Goal: Task Accomplishment & Management: Complete application form

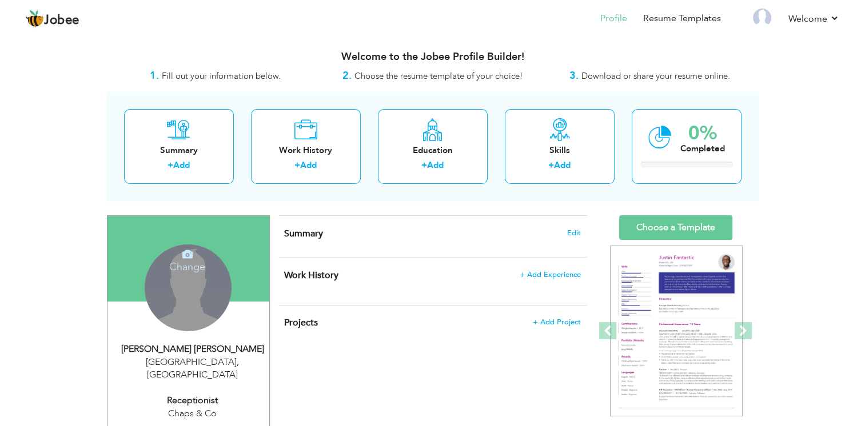
click at [189, 257] on icon at bounding box center [187, 254] width 10 height 10
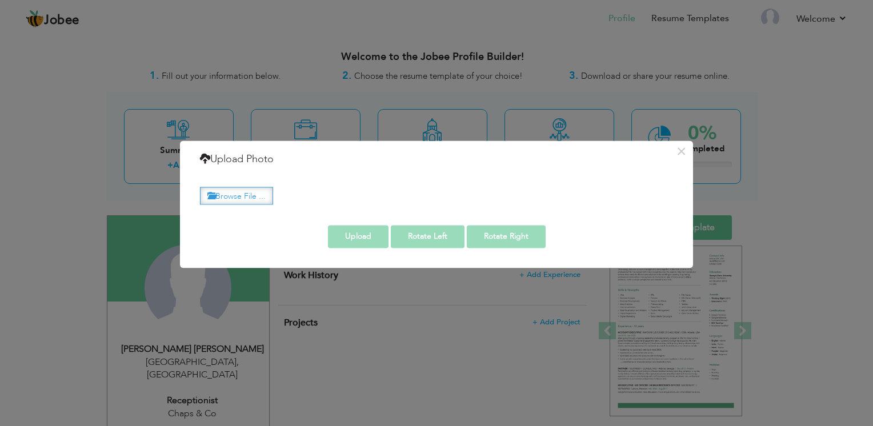
click at [237, 196] on label "Browse File ..." at bounding box center [236, 196] width 73 height 18
click at [0, 0] on input "Browse File ..." at bounding box center [0, 0] width 0 height 0
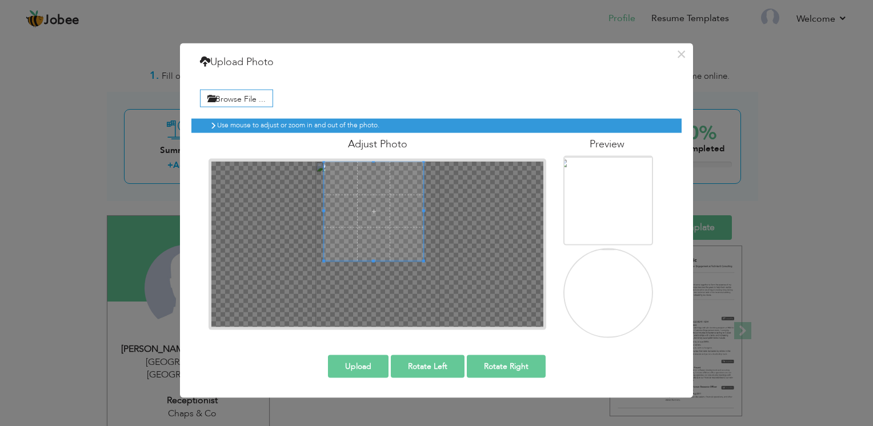
click at [401, 166] on span at bounding box center [373, 211] width 99 height 99
click at [477, 208] on div at bounding box center [377, 245] width 332 height 166
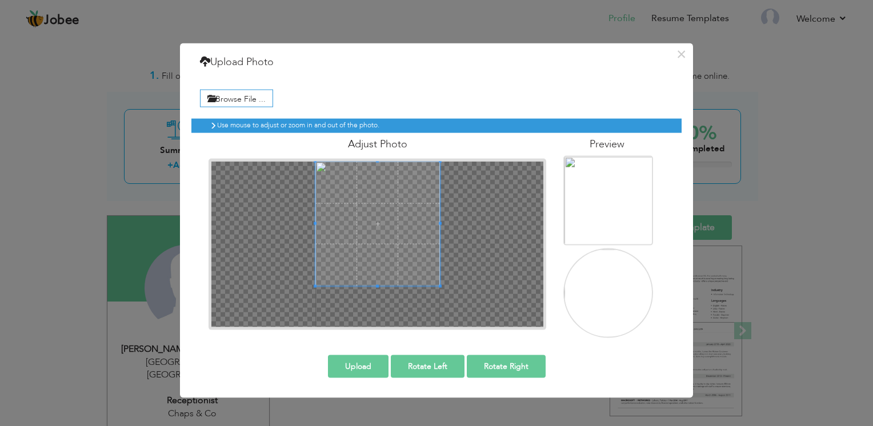
click at [479, 287] on div at bounding box center [377, 245] width 332 height 166
click at [398, 216] on span at bounding box center [377, 224] width 125 height 125
click at [355, 367] on button "Upload" at bounding box center [358, 366] width 61 height 23
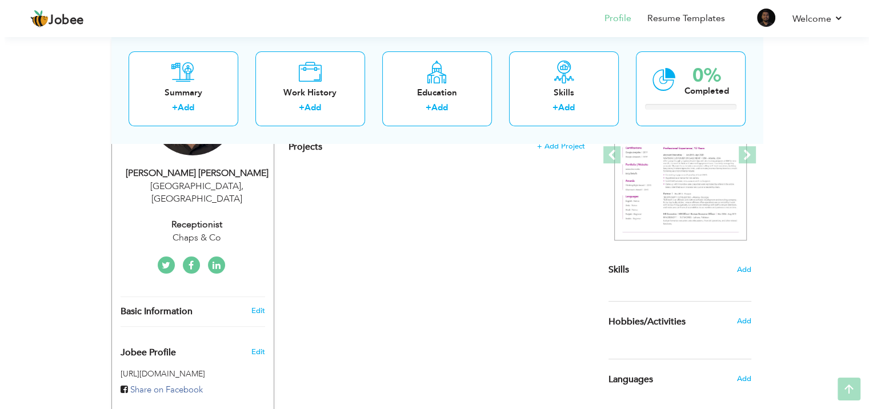
scroll to position [185, 0]
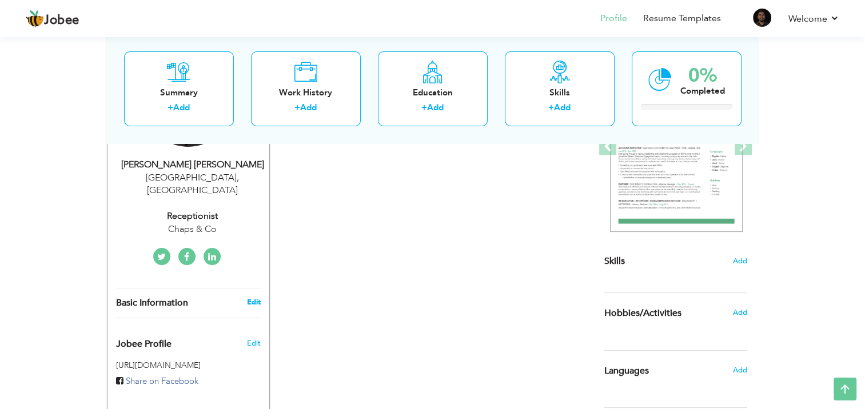
click at [251, 297] on link "Edit" at bounding box center [253, 302] width 14 height 10
type input "[PERSON_NAME]"
select select "number:191"
type input "[GEOGRAPHIC_DATA]"
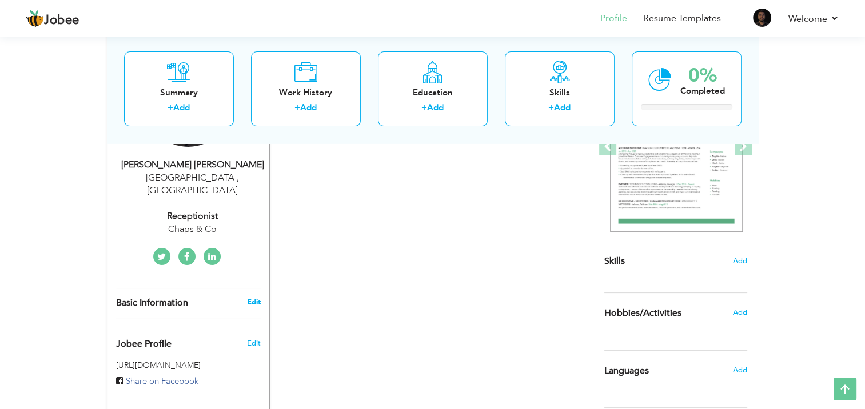
select select "number:8"
type input "Chaps & Co"
type input "Receptionist"
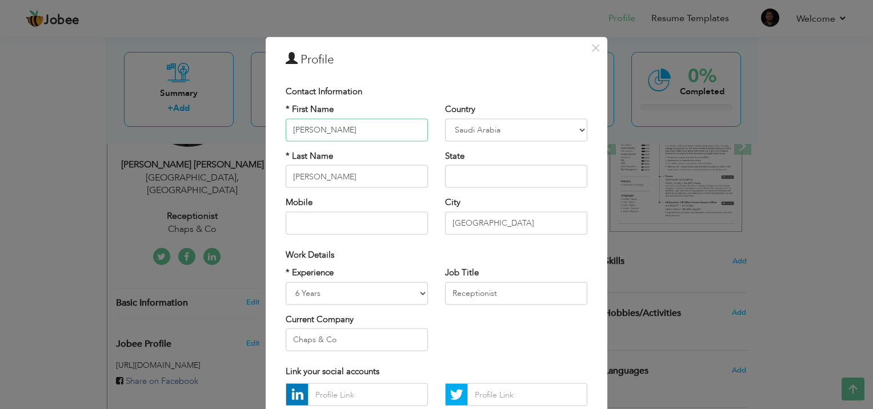
scroll to position [0, 0]
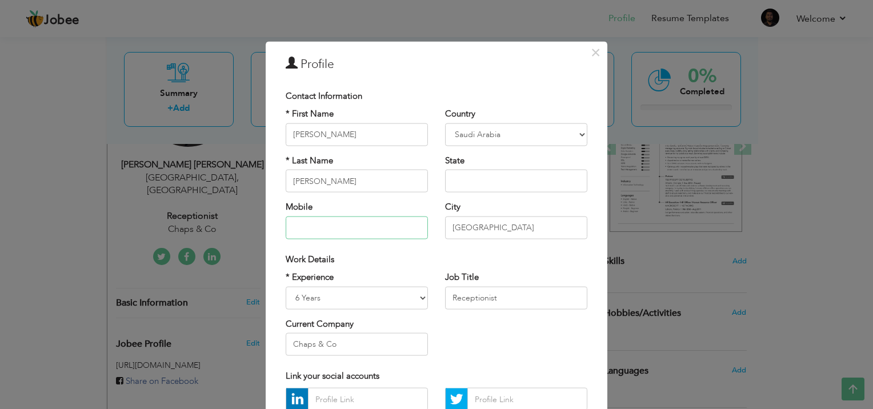
click at [323, 230] on input "text" at bounding box center [357, 227] width 142 height 23
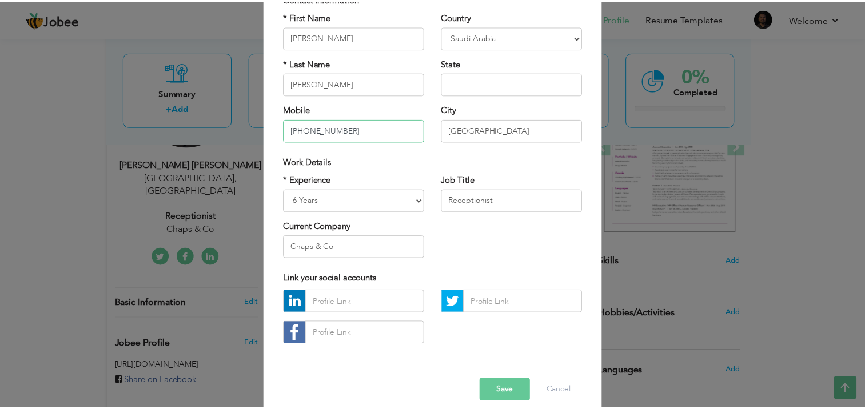
scroll to position [98, 0]
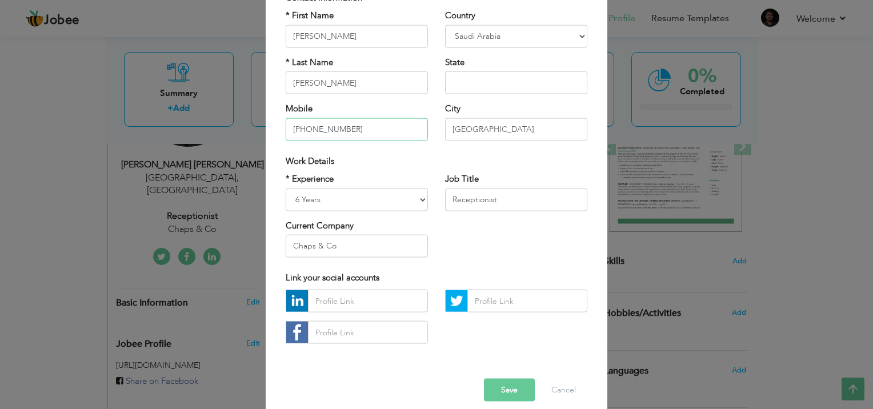
type input "[PHONE_NUMBER]"
click at [509, 389] on button "Save" at bounding box center [509, 390] width 51 height 23
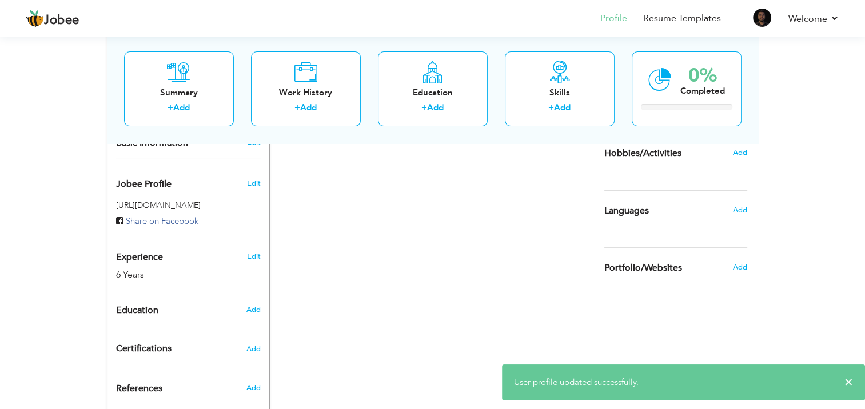
scroll to position [0, 0]
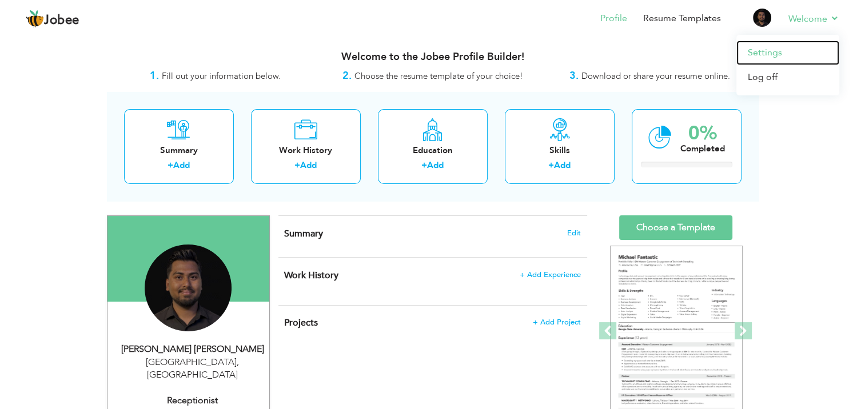
click at [768, 51] on link "Settings" at bounding box center [787, 53] width 103 height 25
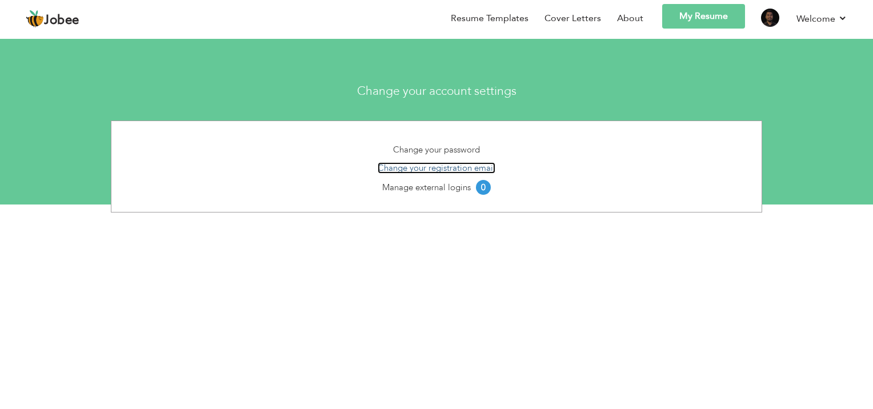
click at [470, 167] on link "Change your registration email" at bounding box center [437, 167] width 118 height 11
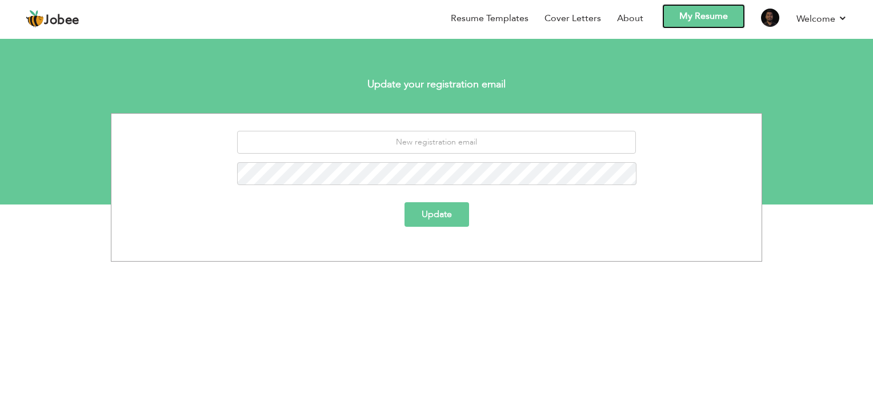
click at [702, 12] on link "My Resume" at bounding box center [703, 16] width 83 height 25
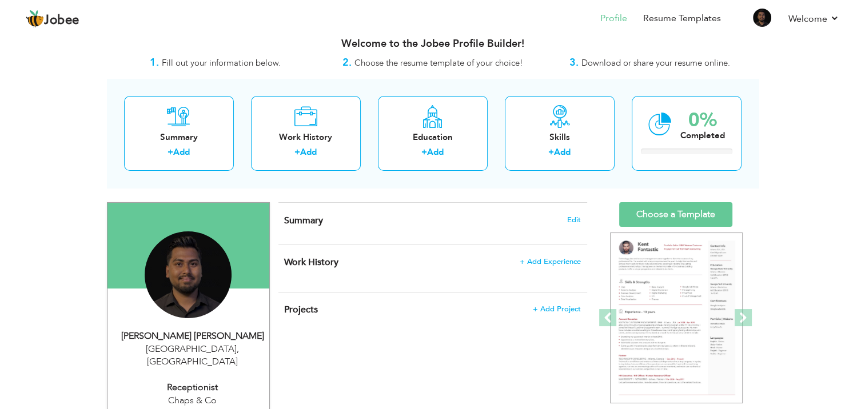
scroll to position [14, 0]
click at [577, 217] on span "Edit" at bounding box center [574, 219] width 14 height 8
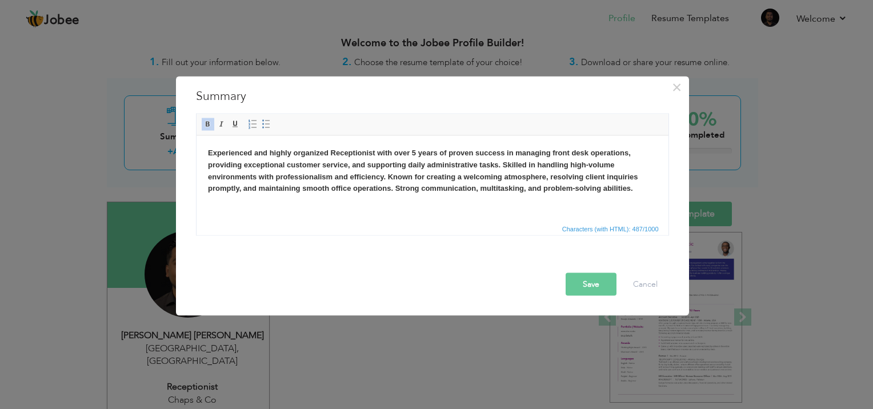
click at [449, 206] on html "Experienced and highly organized Receptionist with over 5 years of proven succe…" at bounding box center [432, 170] width 472 height 70
click at [593, 279] on button "Save" at bounding box center [591, 284] width 51 height 23
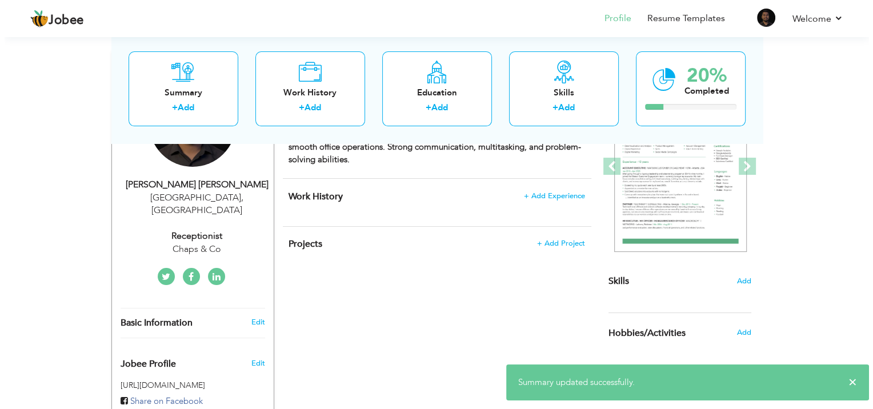
scroll to position [167, 0]
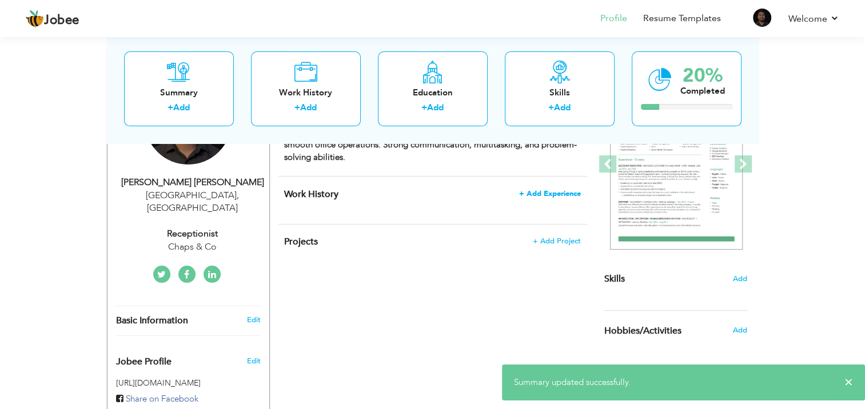
click at [564, 190] on span "+ Add Experience" at bounding box center [550, 194] width 62 height 8
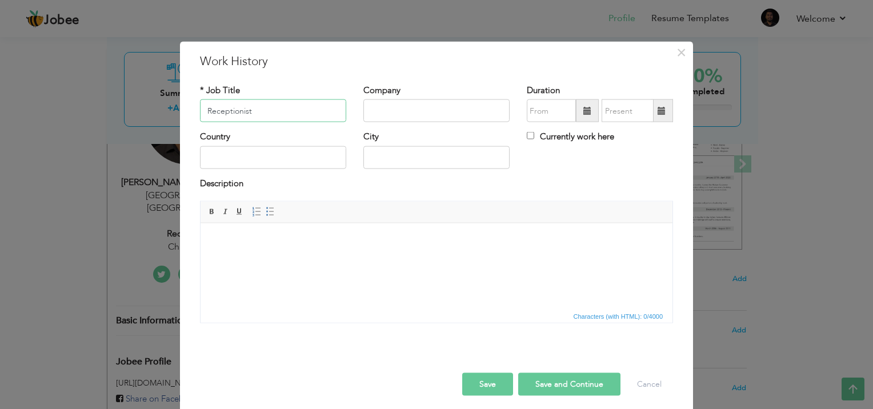
type input "Receptionist"
type input "Fitness Time Pro"
click at [582, 118] on span at bounding box center [587, 110] width 23 height 23
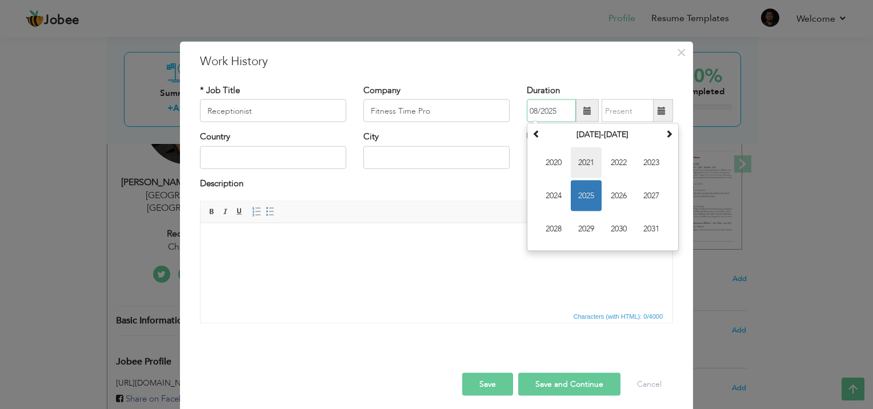
click at [585, 169] on span "2021" at bounding box center [586, 162] width 31 height 31
click at [648, 191] on span "Aug" at bounding box center [651, 196] width 31 height 31
type input "08/2021"
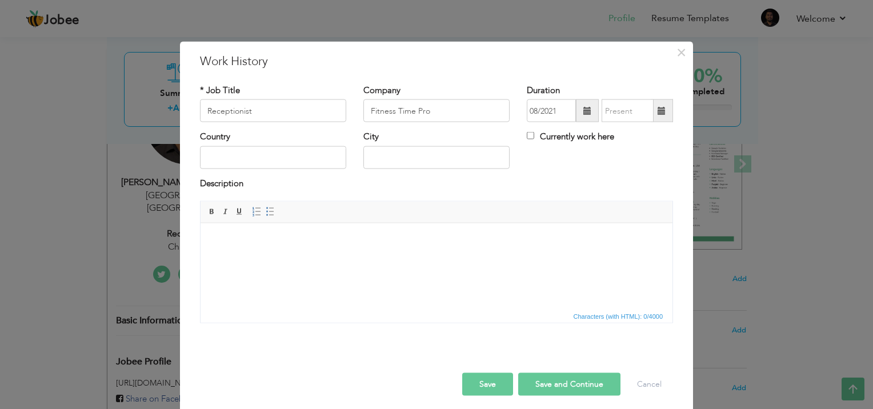
click at [658, 109] on span at bounding box center [662, 111] width 8 height 8
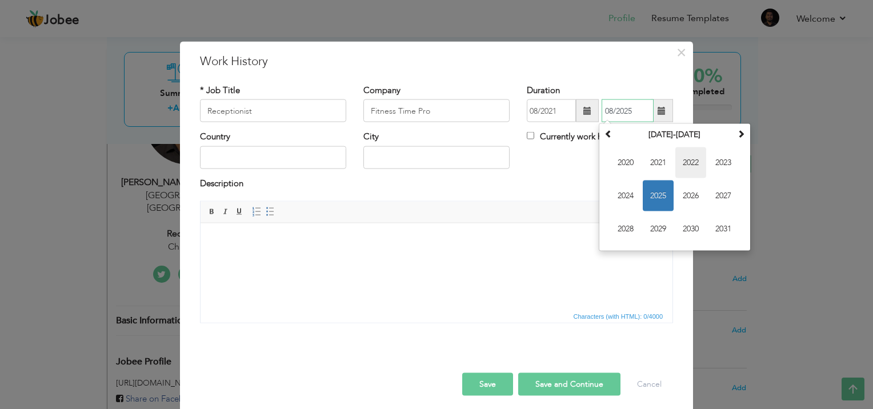
click at [696, 162] on span "2022" at bounding box center [691, 162] width 31 height 31
click at [655, 162] on span "Feb" at bounding box center [658, 162] width 31 height 31
type input "02/2022"
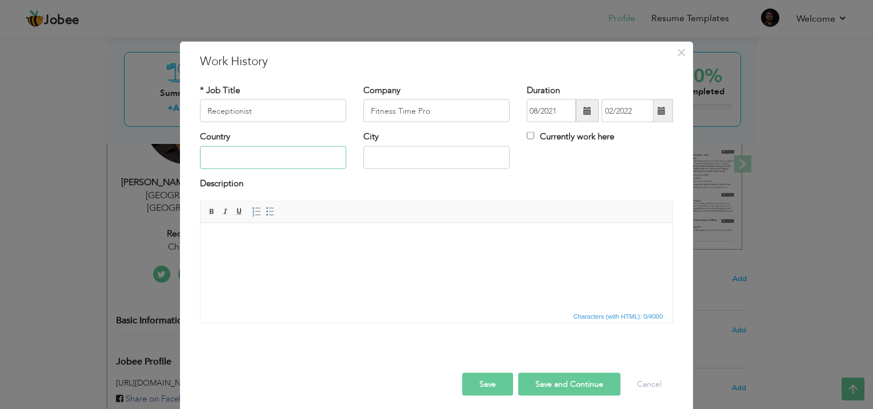
click at [315, 156] on input "text" at bounding box center [273, 157] width 146 height 23
type input "Saudi Arabia"
type input "Riyadh"
click at [341, 255] on html at bounding box center [437, 240] width 472 height 35
click at [265, 217] on link "Insert/Remove Bulleted List" at bounding box center [270, 212] width 13 height 13
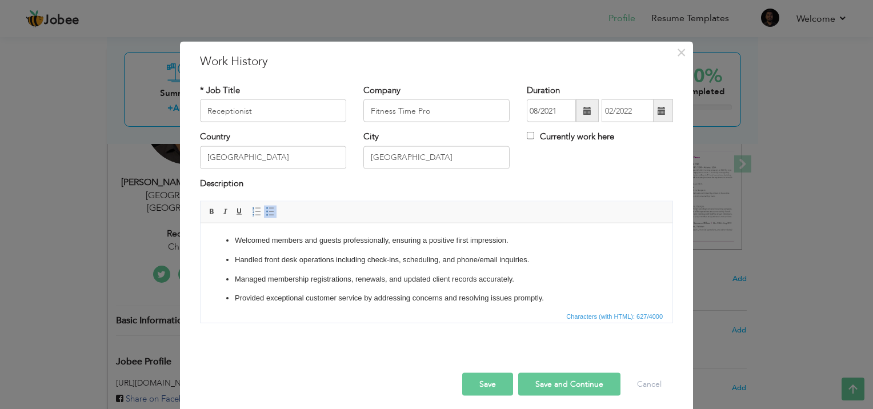
scroll to position [45, 0]
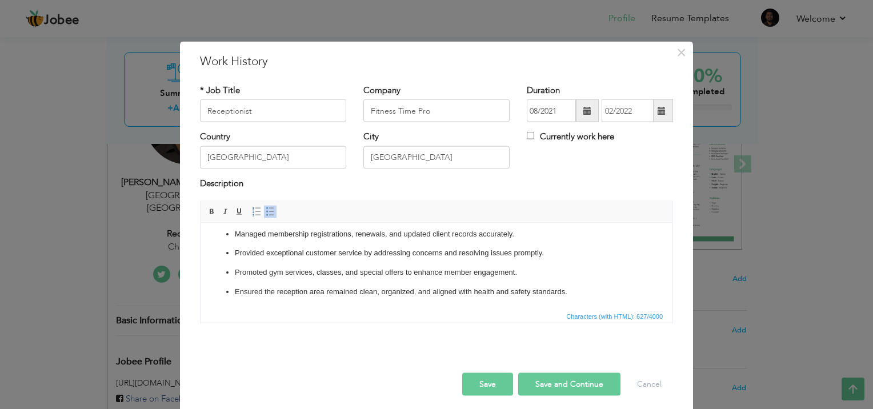
click at [551, 384] on button "Save and Continue" at bounding box center [569, 384] width 102 height 23
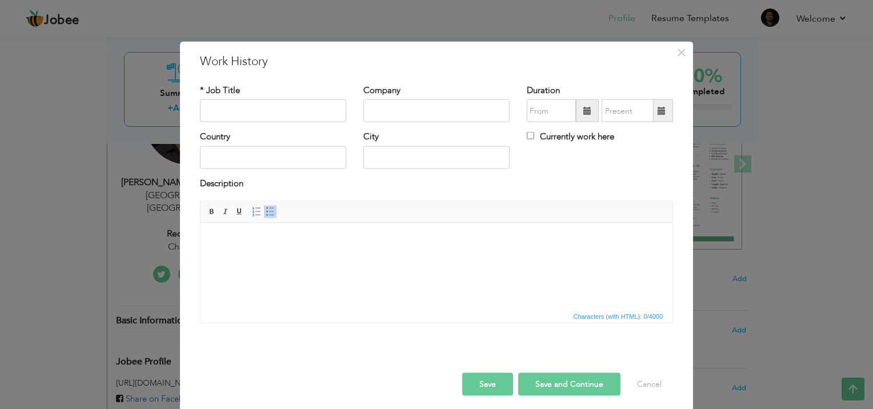
scroll to position [0, 0]
click at [309, 240] on body at bounding box center [436, 240] width 449 height 12
click at [266, 215] on span at bounding box center [270, 211] width 9 height 9
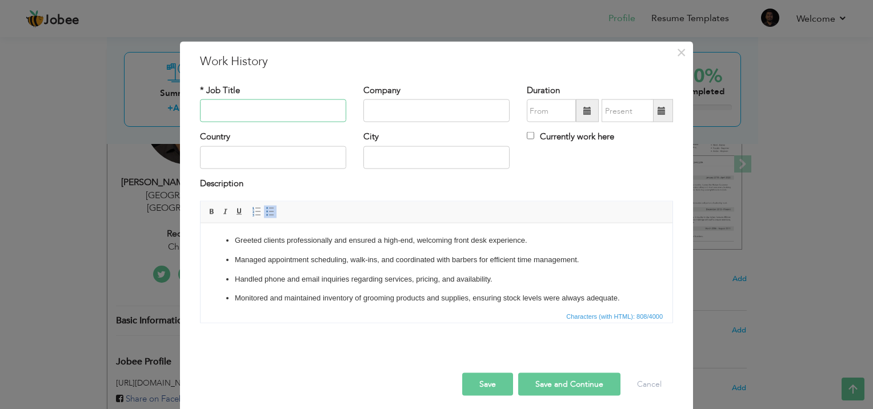
click at [225, 110] on input "text" at bounding box center [273, 110] width 146 height 23
click at [254, 117] on input "text" at bounding box center [273, 110] width 146 height 23
type input "Receptionist"
type input "Chaps & Co"
click at [237, 151] on input "text" at bounding box center [273, 157] width 146 height 23
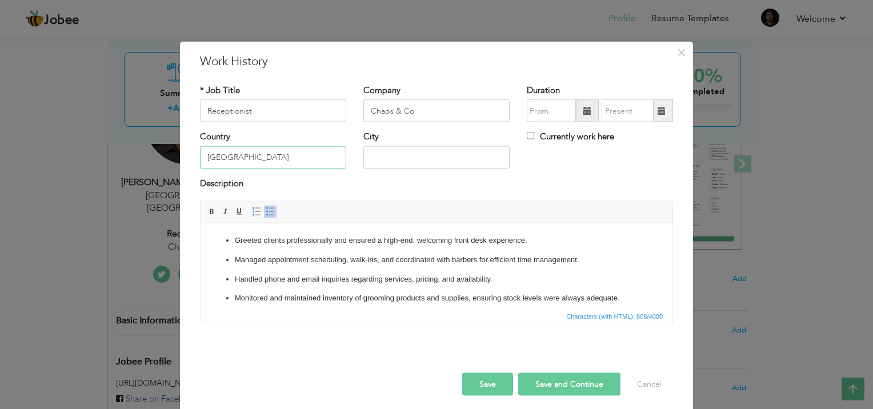
type input "Saudi Arabia"
type input "Riyadh"
click at [527, 134] on input "Currently work here" at bounding box center [530, 135] width 7 height 7
checkbox input "true"
click at [576, 106] on span at bounding box center [587, 110] width 23 height 23
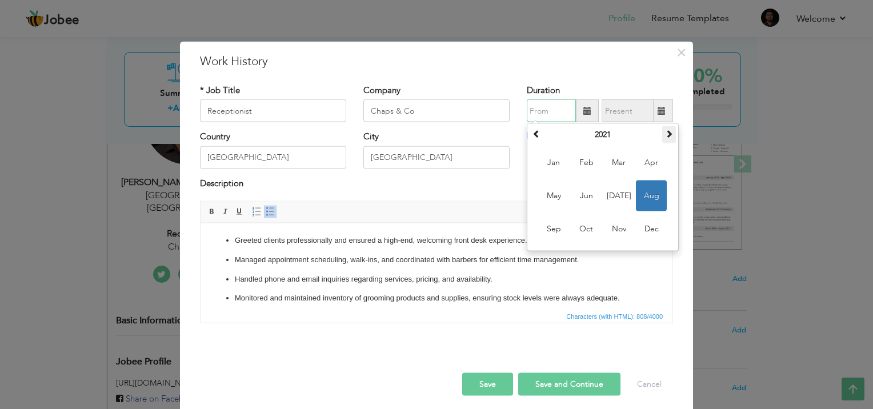
click at [665, 133] on span at bounding box center [669, 134] width 8 height 8
click at [585, 163] on span "Feb" at bounding box center [586, 162] width 31 height 31
type input "02/2022"
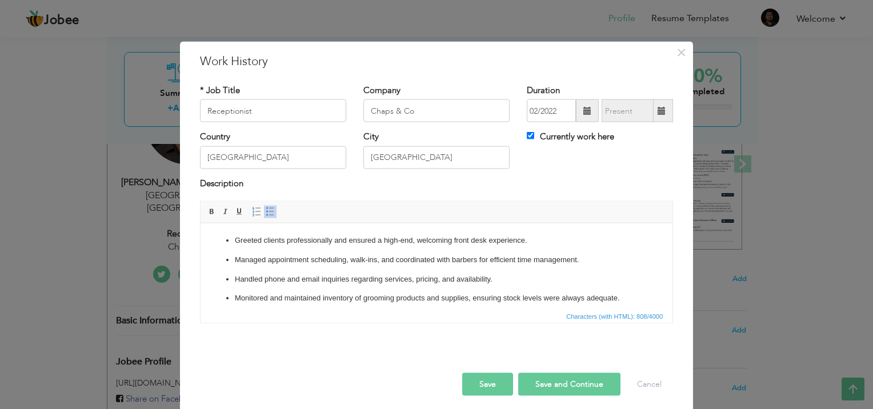
click at [489, 383] on button "Save" at bounding box center [487, 384] width 51 height 23
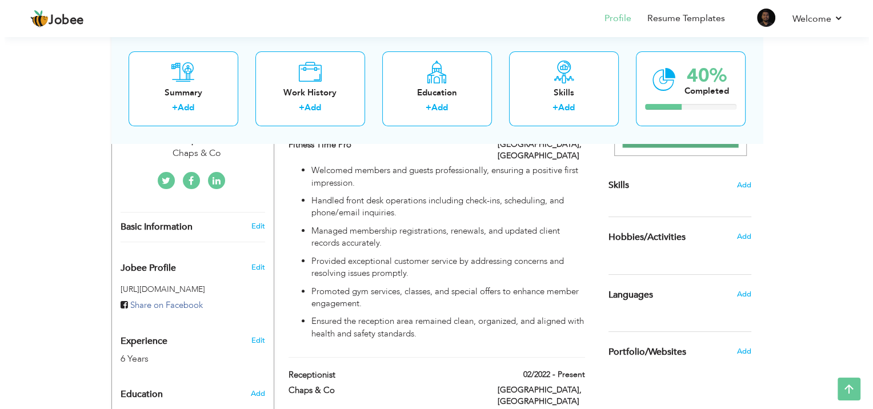
scroll to position [291, 0]
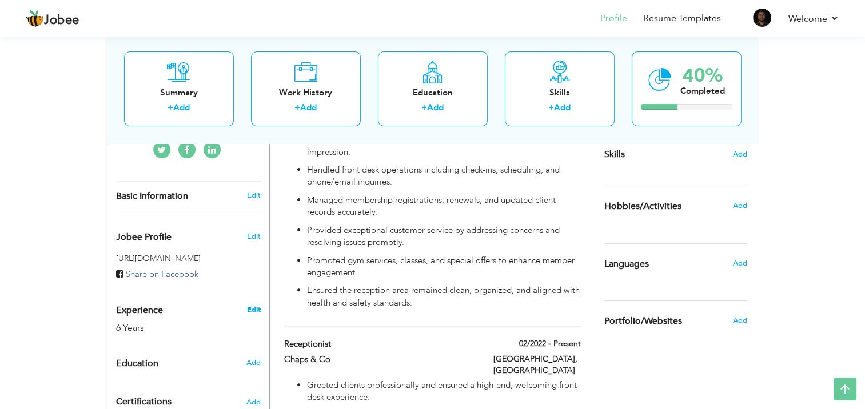
click at [255, 305] on link "Edit" at bounding box center [253, 310] width 14 height 10
type input "Mohammad"
type input "Rubel Hossen"
type input "+966 554082898"
select select "number:191"
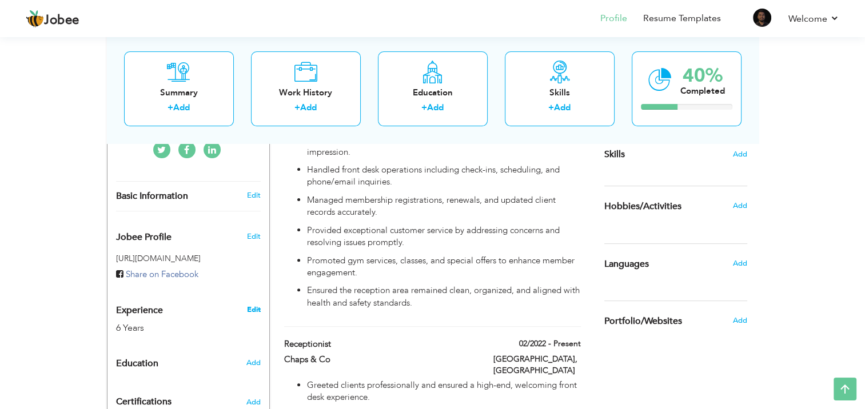
type input "[GEOGRAPHIC_DATA]"
select select "number:8"
type input "Chaps & Co"
type input "Receptionist"
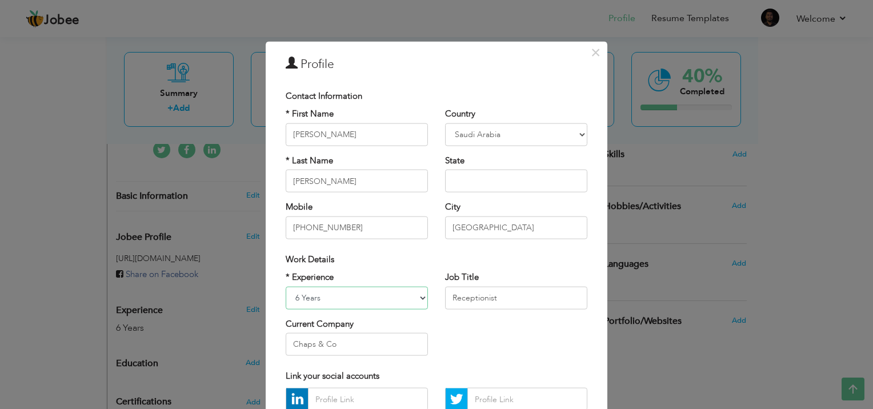
click at [420, 302] on select "Entry Level Less than 1 Year 1 Year 2 Years 3 Years 4 Years 5 Years 6 Years 7 Y…" at bounding box center [357, 297] width 142 height 23
select select "number:7"
click at [286, 286] on select "Entry Level Less than 1 Year 1 Year 2 Years 3 Years 4 Years 5 Years 6 Years 7 Y…" at bounding box center [357, 297] width 142 height 23
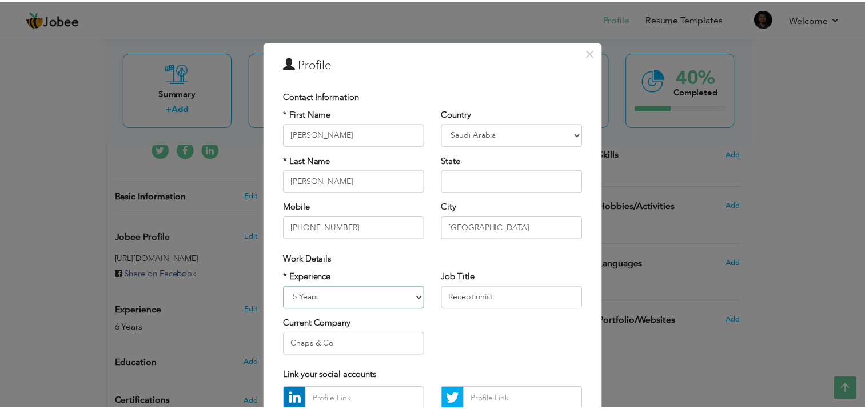
scroll to position [110, 0]
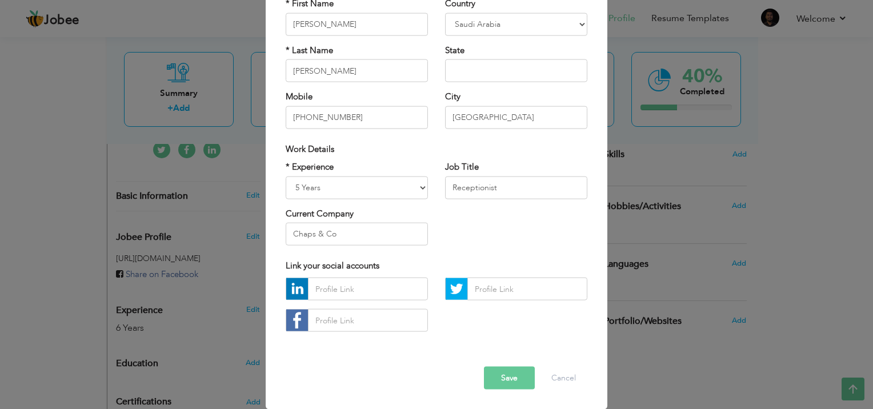
click at [516, 377] on button "Save" at bounding box center [509, 378] width 51 height 23
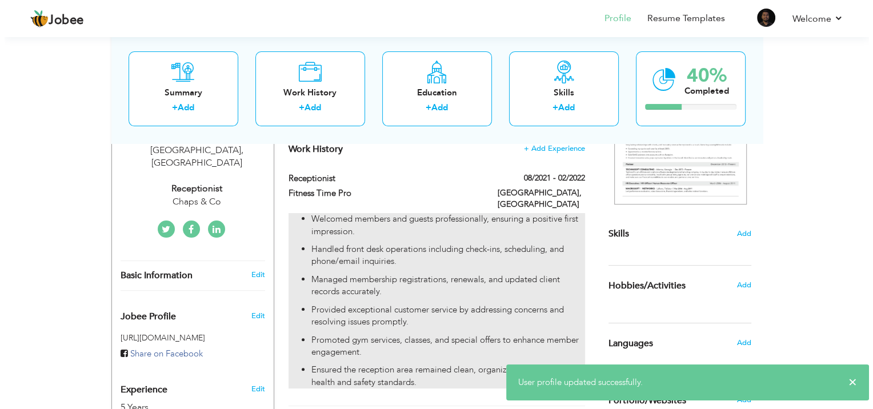
scroll to position [213, 0]
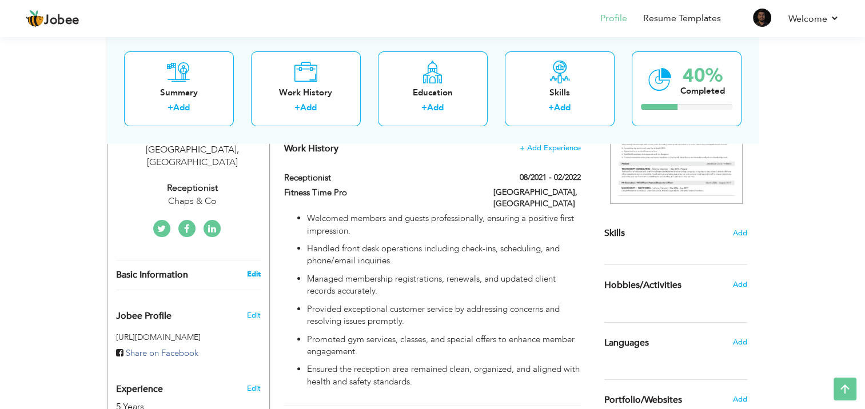
click at [251, 269] on link "Edit" at bounding box center [253, 274] width 14 height 10
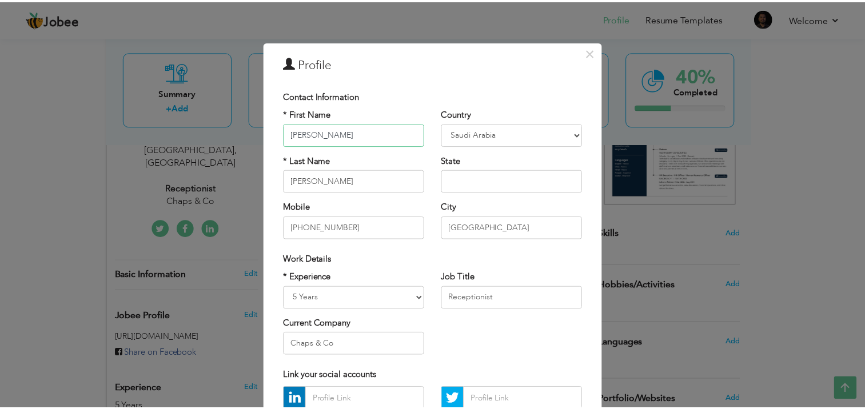
scroll to position [110, 0]
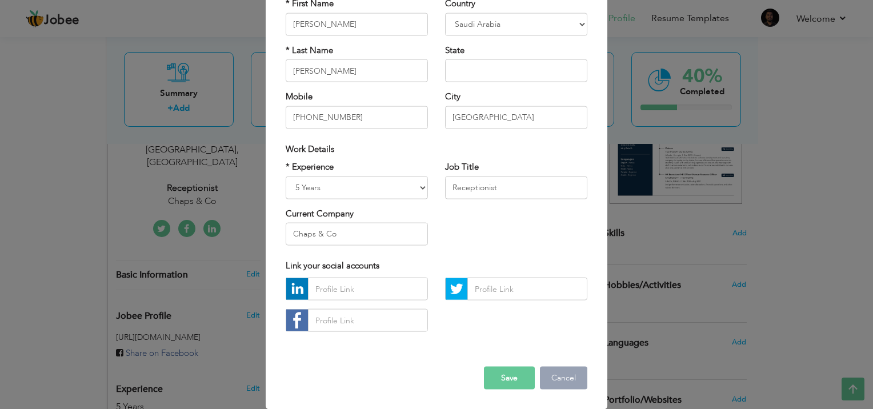
click at [573, 376] on button "Cancel" at bounding box center [563, 378] width 47 height 23
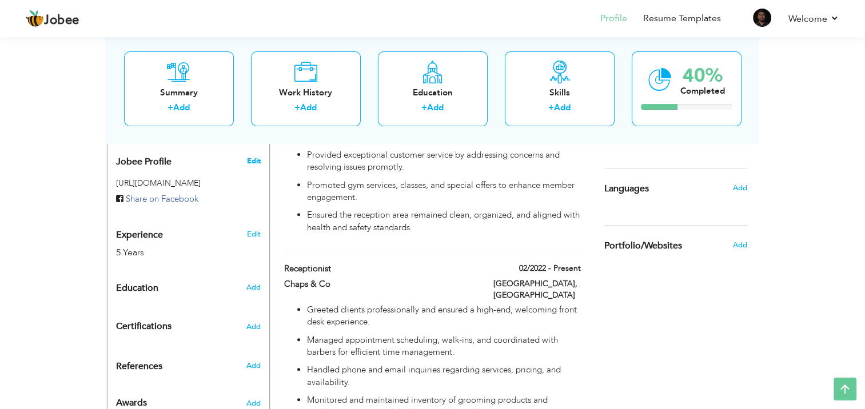
scroll to position [367, 0]
click at [251, 282] on span "Add" at bounding box center [252, 287] width 15 height 10
radio input "true"
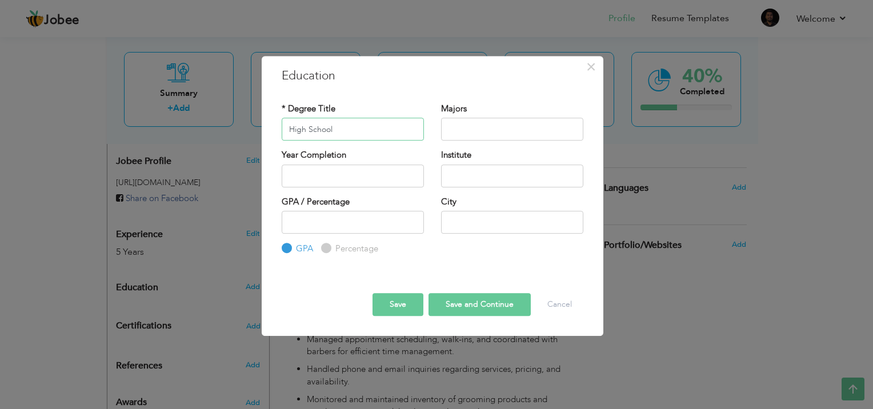
type input "High School"
type input "2025"
type input "[GEOGRAPHIC_DATA]"
click at [391, 303] on button "Save" at bounding box center [398, 304] width 51 height 23
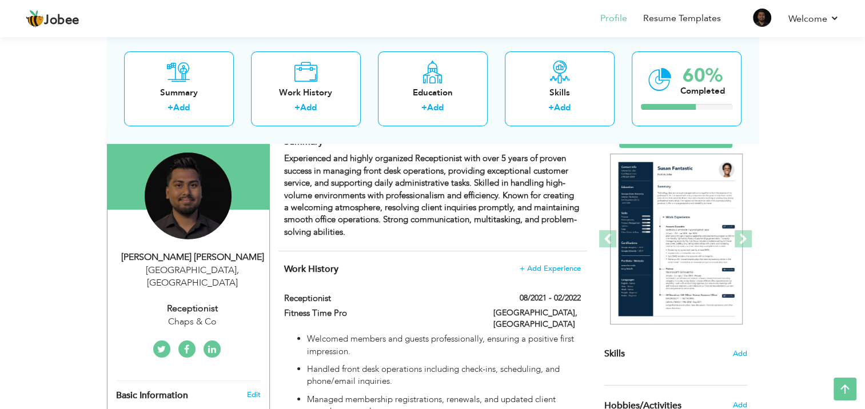
scroll to position [53, 0]
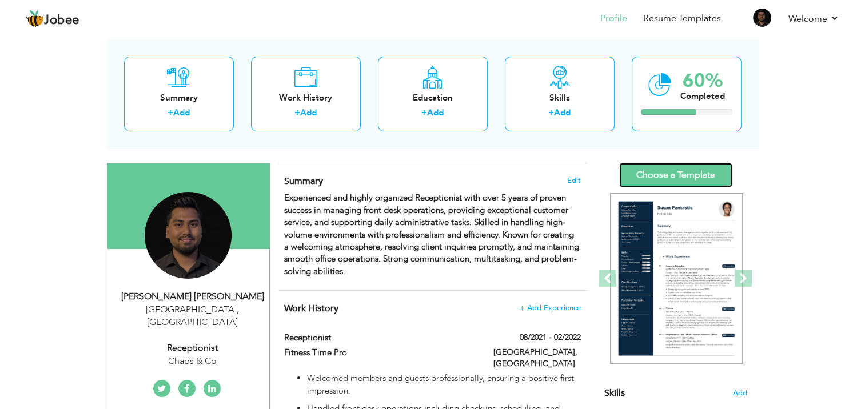
click at [661, 179] on link "Choose a Template" at bounding box center [675, 175] width 113 height 25
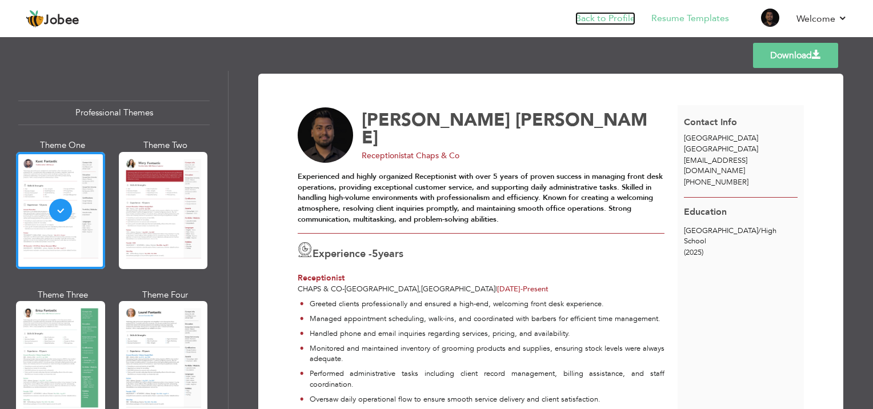
click at [599, 16] on link "Back to Profile" at bounding box center [606, 18] width 60 height 13
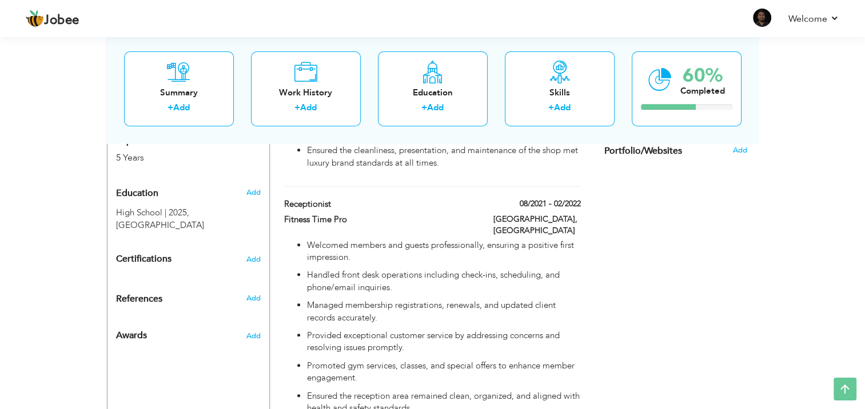
scroll to position [463, 0]
click at [259, 212] on span at bounding box center [261, 216] width 14 height 9
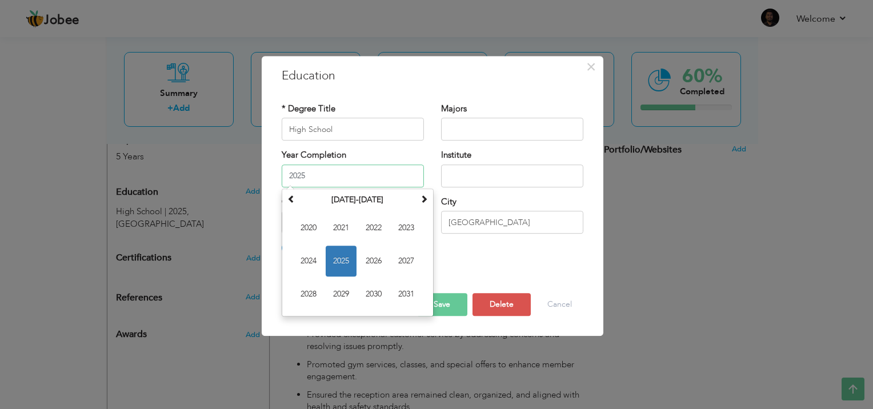
drag, startPoint x: 389, startPoint y: 166, endPoint x: 249, endPoint y: 165, distance: 139.5
click at [249, 165] on div "× Education * Degree Title High School Majors Year Completion 2025" at bounding box center [436, 204] width 873 height 409
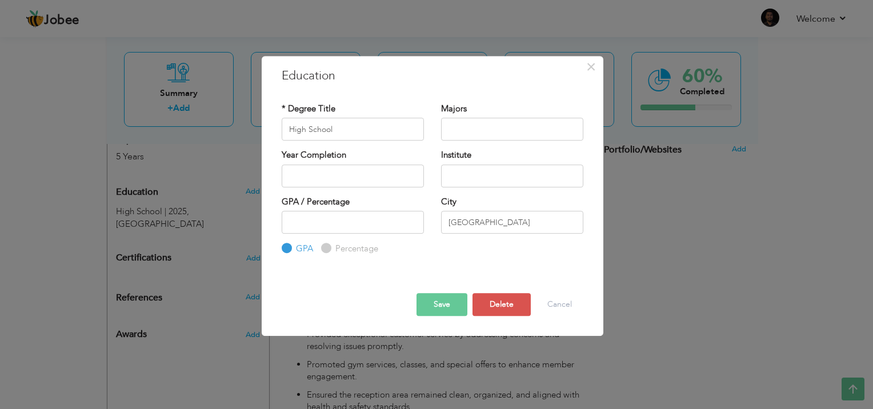
click at [444, 301] on button "Save" at bounding box center [442, 304] width 51 height 23
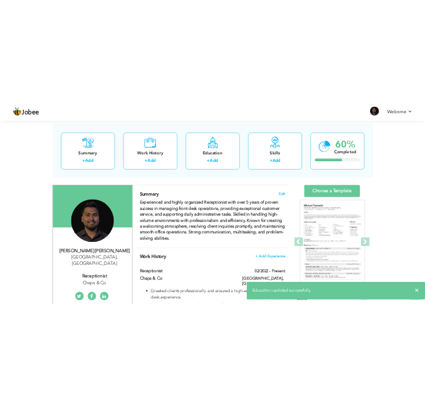
scroll to position [0, 0]
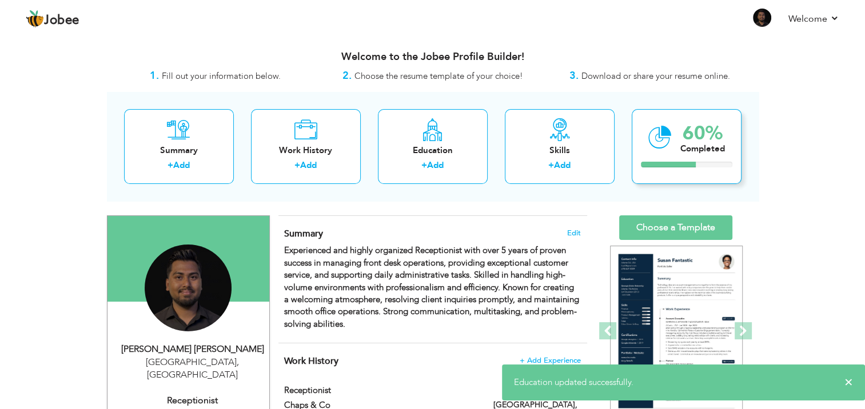
click at [725, 131] on div "60% Completed" at bounding box center [687, 146] width 110 height 75
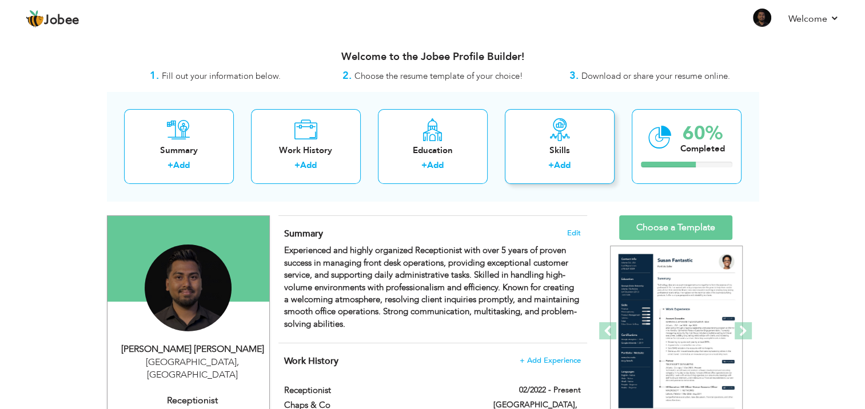
click at [606, 147] on div "Skills + Add" at bounding box center [560, 146] width 110 height 75
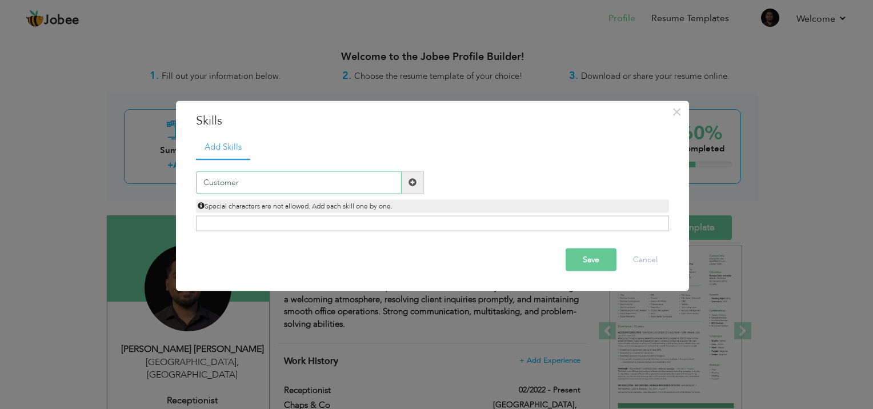
click at [305, 181] on input "Customer" at bounding box center [299, 182] width 206 height 23
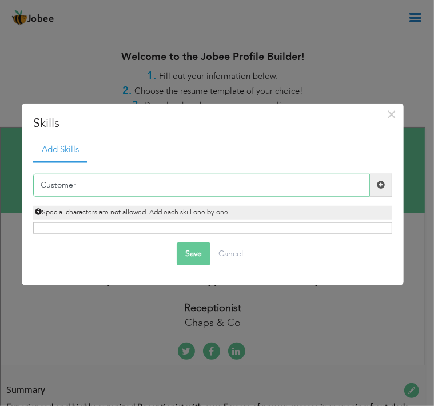
click at [158, 184] on input "Customer" at bounding box center [201, 185] width 337 height 23
type input "Communication"
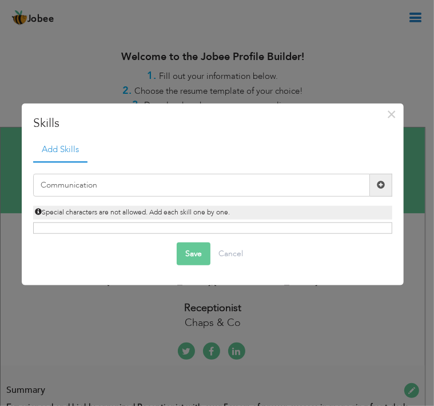
click at [375, 181] on span at bounding box center [381, 185] width 22 height 23
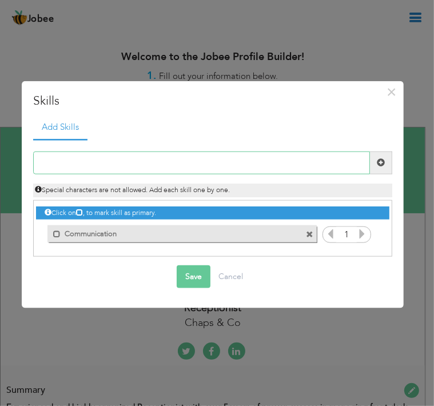
click at [96, 172] on input "text" at bounding box center [201, 162] width 337 height 23
type input "Multitasking"
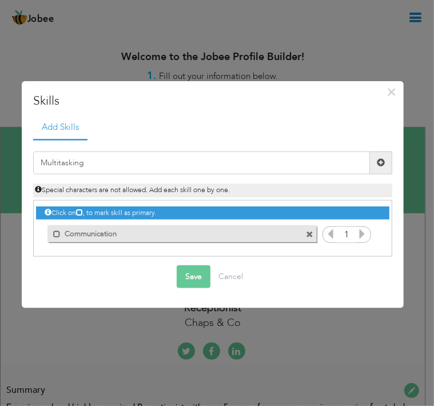
click at [181, 270] on button "Save" at bounding box center [194, 276] width 34 height 23
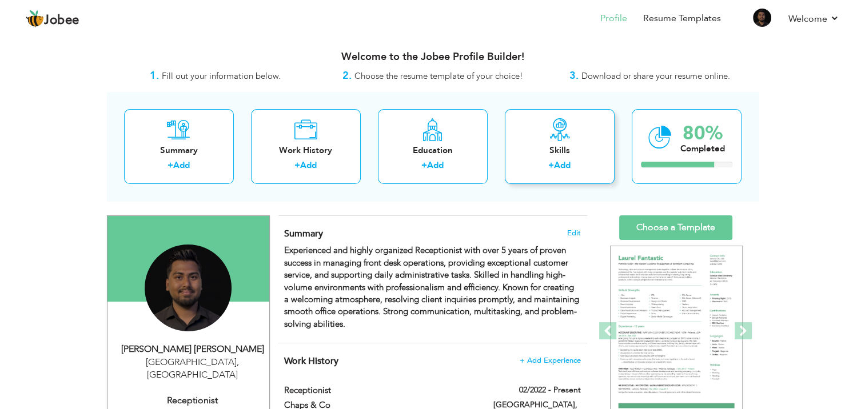
click at [553, 147] on div "Skills" at bounding box center [559, 151] width 91 height 12
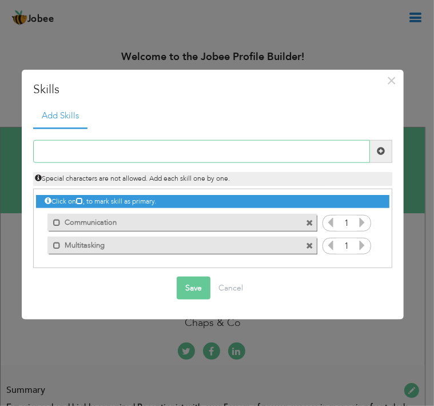
click at [115, 154] on input "text" at bounding box center [201, 151] width 337 height 23
type input "Time Management"
click at [191, 291] on button "Save" at bounding box center [194, 287] width 34 height 23
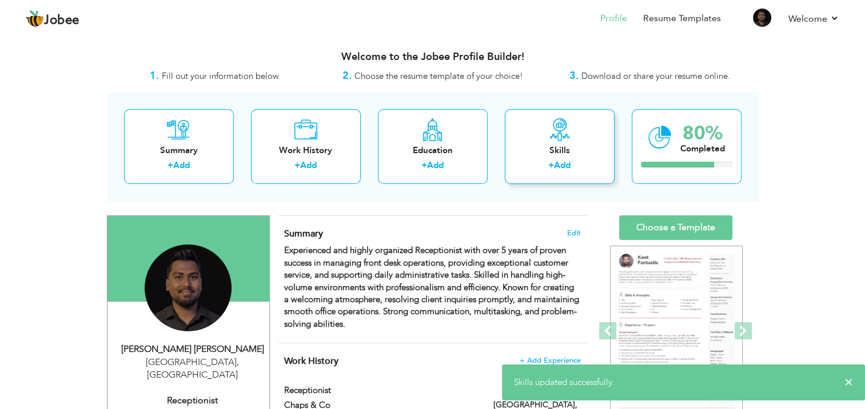
click at [550, 145] on div "Skills" at bounding box center [559, 151] width 91 height 12
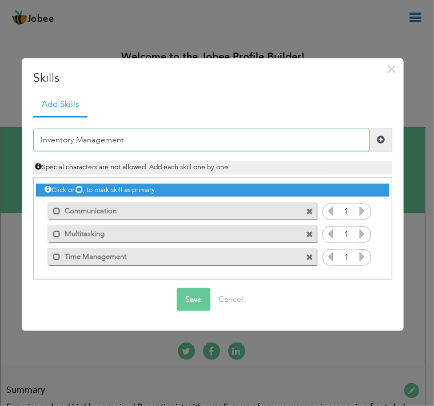
type input "Inventory Management"
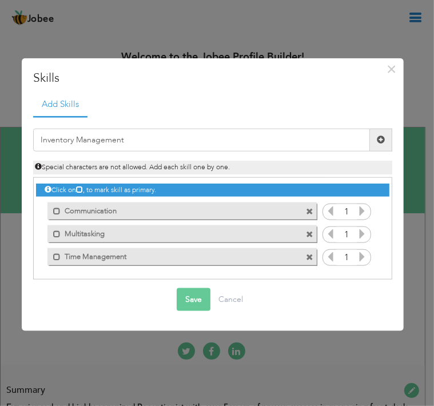
click at [380, 137] on span at bounding box center [381, 139] width 8 height 8
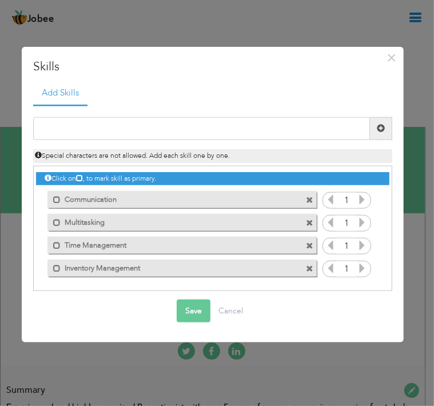
click at [234, 142] on div "Duplicate entry" at bounding box center [213, 142] width 376 height 4
click at [216, 136] on input "text" at bounding box center [201, 128] width 337 height 23
type input "Filing"
click at [373, 125] on span at bounding box center [381, 128] width 22 height 23
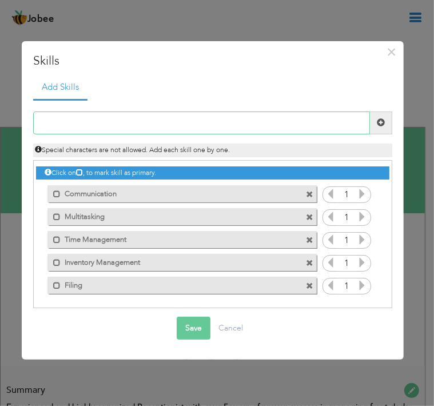
click at [194, 119] on input "text" at bounding box center [201, 122] width 337 height 23
type input "Scheduling"
click at [377, 124] on span at bounding box center [381, 122] width 8 height 8
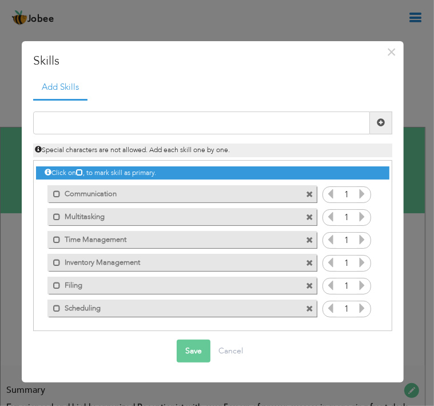
click at [361, 189] on icon at bounding box center [362, 194] width 10 height 10
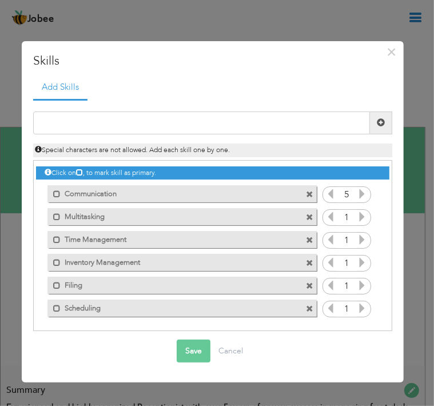
click at [361, 189] on icon at bounding box center [362, 194] width 10 height 10
click at [363, 215] on icon at bounding box center [362, 216] width 10 height 10
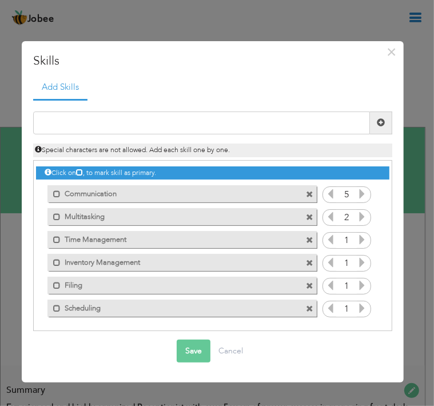
click at [363, 215] on icon at bounding box center [362, 216] width 10 height 10
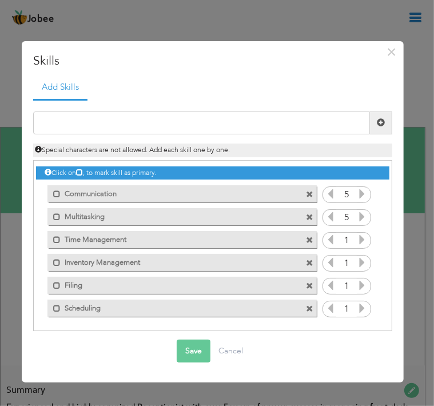
click at [363, 215] on icon at bounding box center [362, 216] width 10 height 10
click at [362, 297] on div "Click on , to mark skill as primary. Mark as primary skill. Communication 1 1 1…" at bounding box center [212, 240] width 353 height 159
click at [361, 307] on icon at bounding box center [362, 308] width 10 height 10
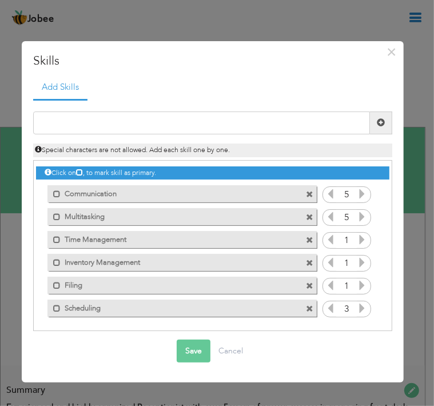
click at [361, 307] on icon at bounding box center [362, 308] width 10 height 10
click at [361, 285] on icon at bounding box center [362, 285] width 10 height 10
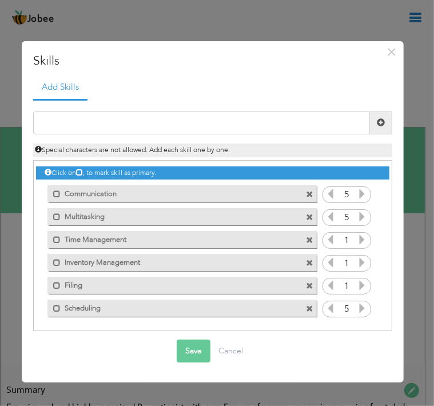
click at [361, 285] on icon at bounding box center [362, 285] width 10 height 10
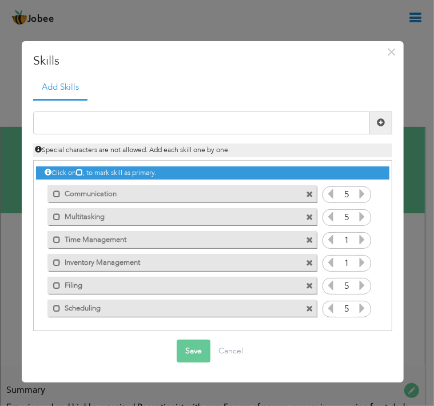
click at [362, 264] on icon at bounding box center [362, 262] width 10 height 10
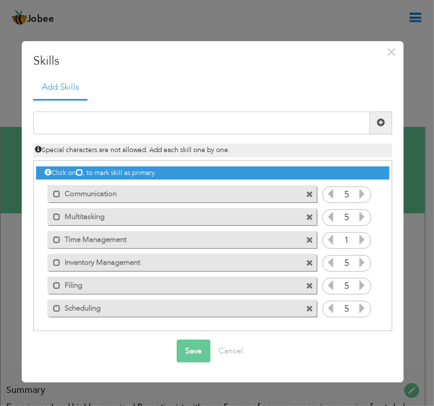
click at [362, 232] on div "1" at bounding box center [346, 240] width 49 height 17
click at [361, 236] on icon at bounding box center [362, 239] width 10 height 10
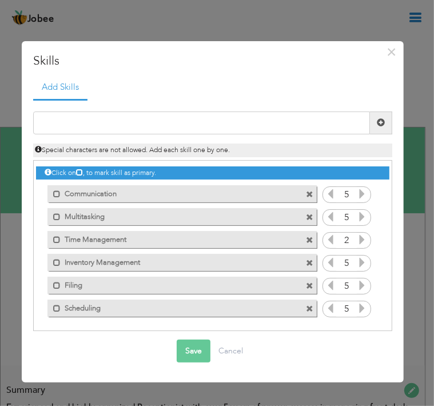
click at [361, 236] on icon at bounding box center [362, 239] width 10 height 10
click at [190, 349] on button "Save" at bounding box center [194, 350] width 34 height 23
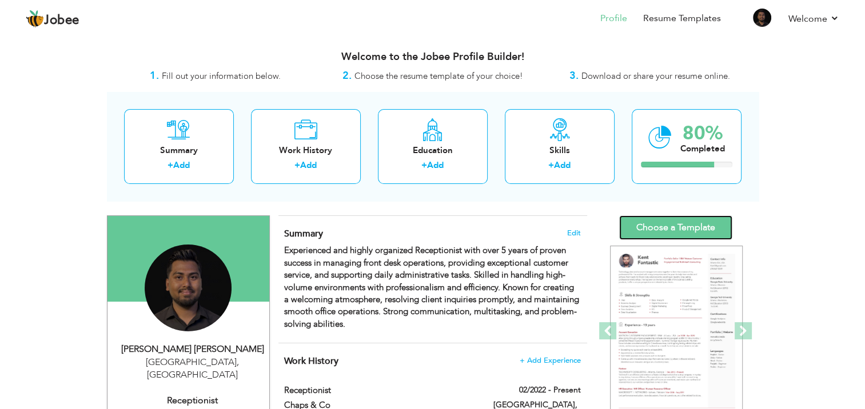
click at [665, 226] on link "Choose a Template" at bounding box center [675, 227] width 113 height 25
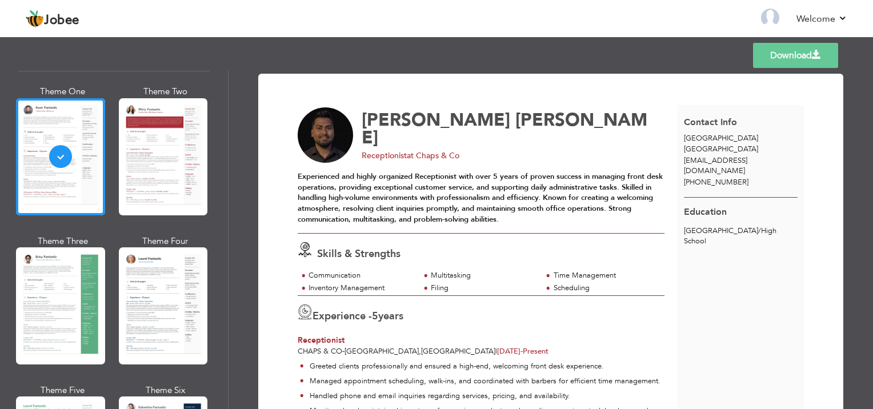
scroll to position [55, 0]
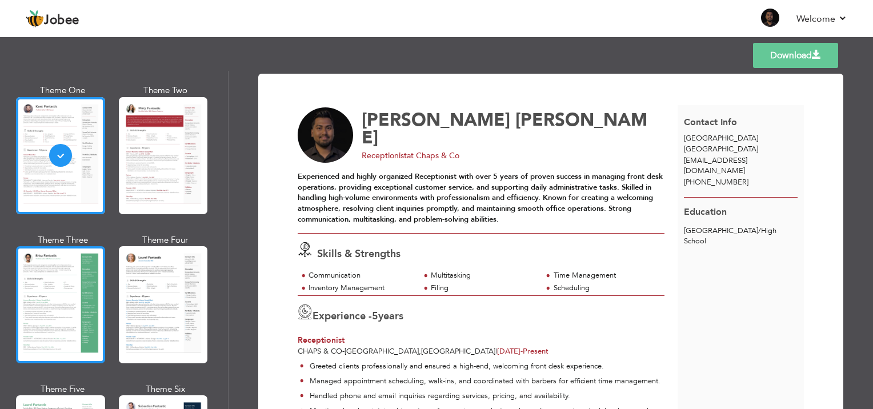
click at [62, 274] on div at bounding box center [60, 304] width 89 height 117
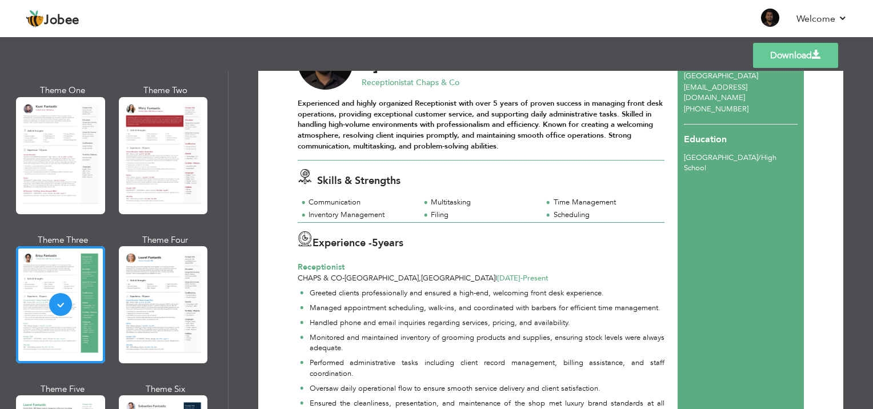
scroll to position [0, 0]
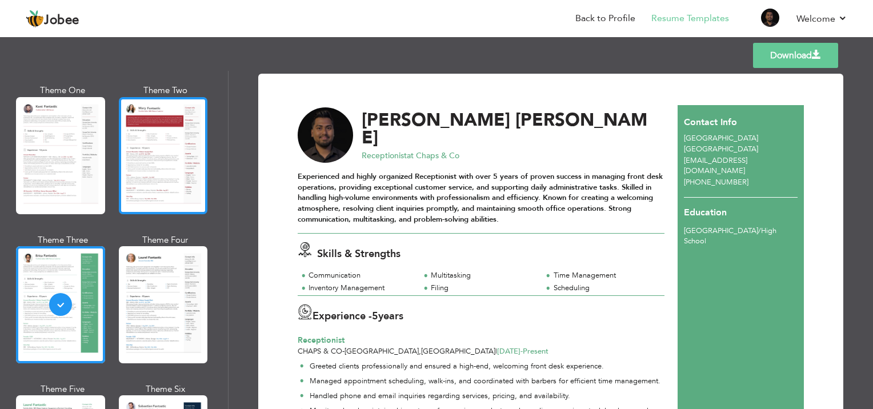
click at [162, 183] on div at bounding box center [163, 155] width 89 height 117
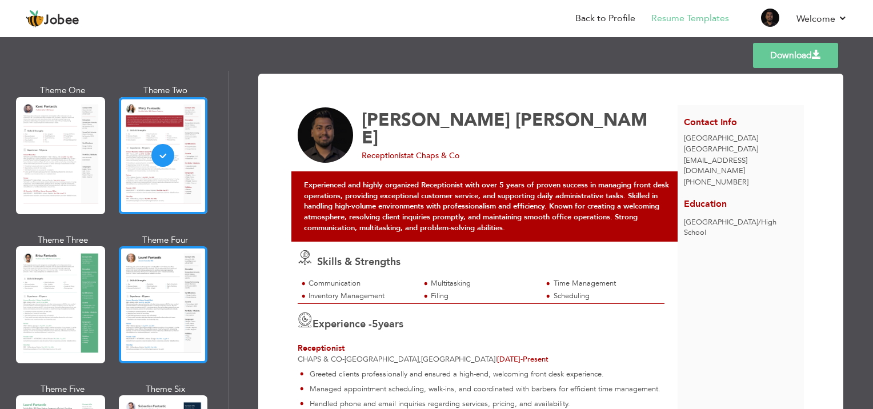
click at [154, 309] on div at bounding box center [163, 304] width 89 height 117
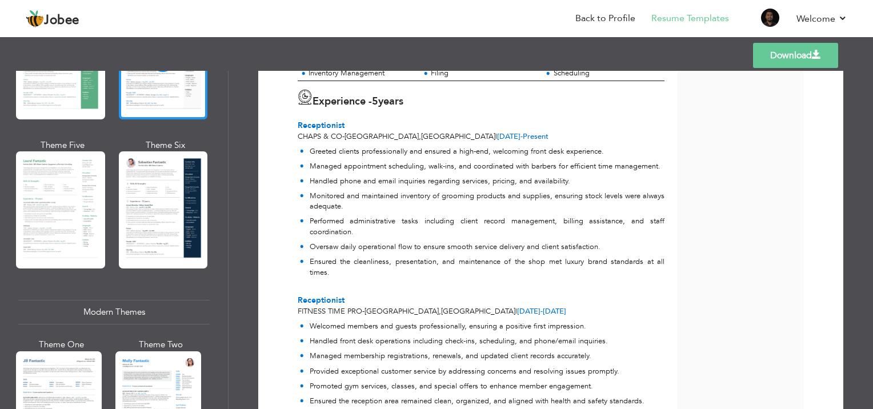
scroll to position [299, 0]
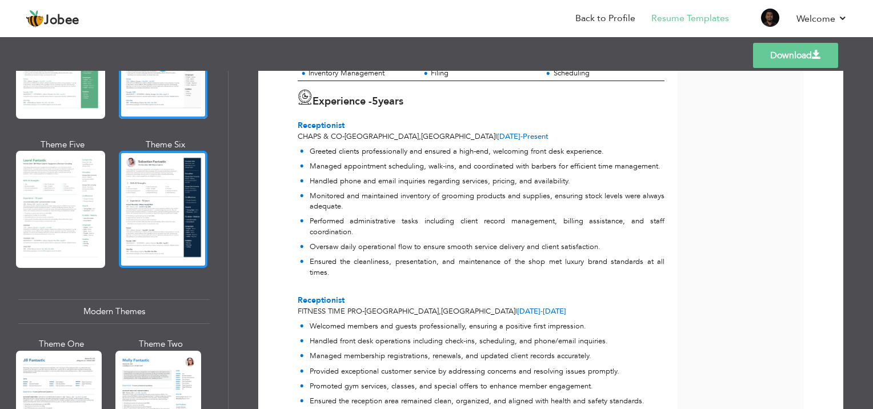
click at [183, 197] on div at bounding box center [163, 209] width 89 height 117
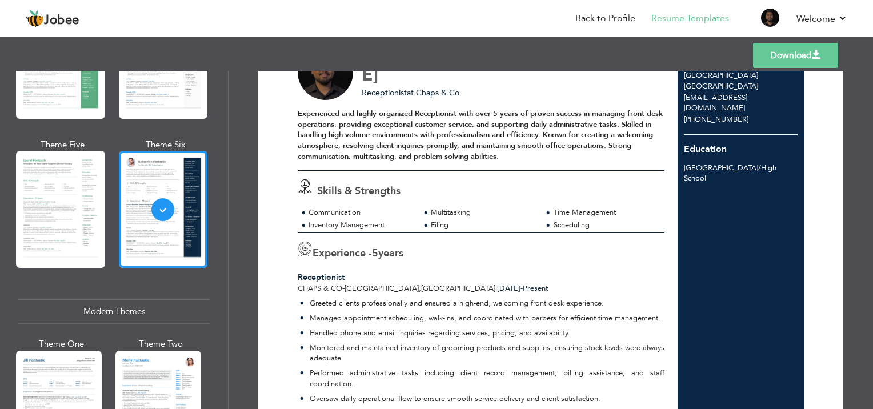
scroll to position [0, 0]
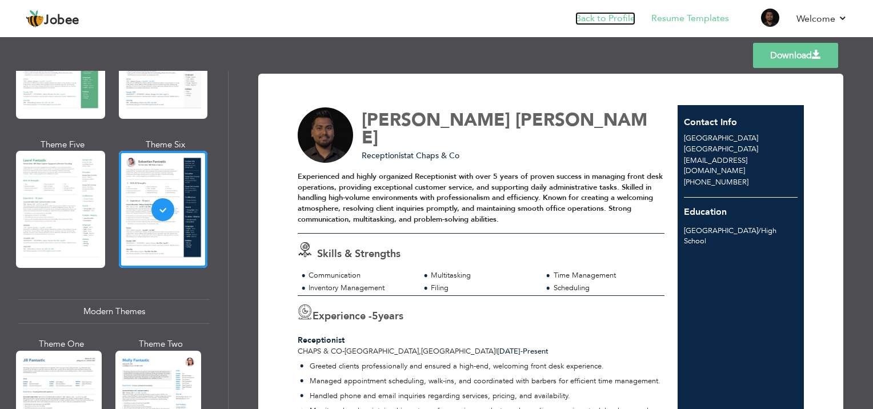
click at [598, 21] on link "Back to Profile" at bounding box center [606, 18] width 60 height 13
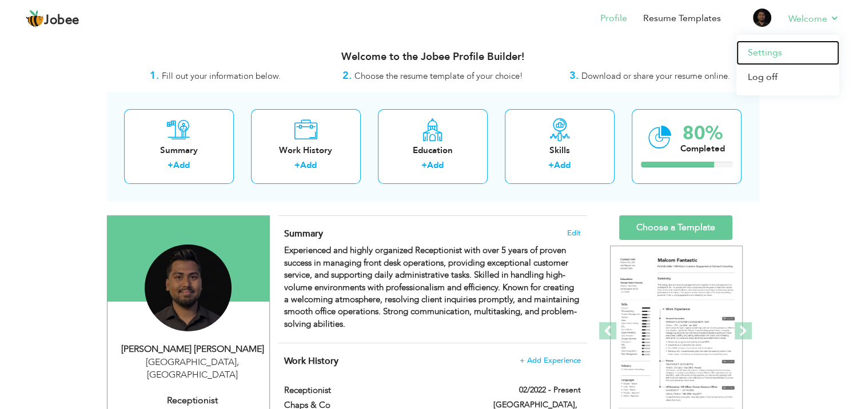
click at [754, 51] on link "Settings" at bounding box center [787, 53] width 103 height 25
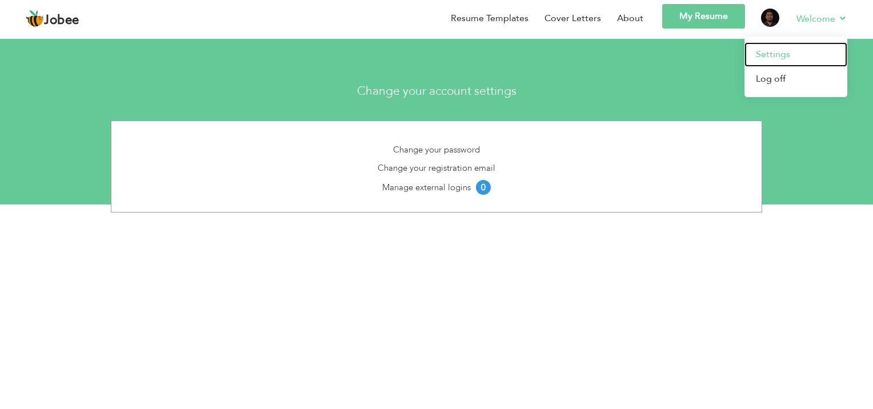
click at [780, 53] on link "Settings" at bounding box center [796, 54] width 103 height 25
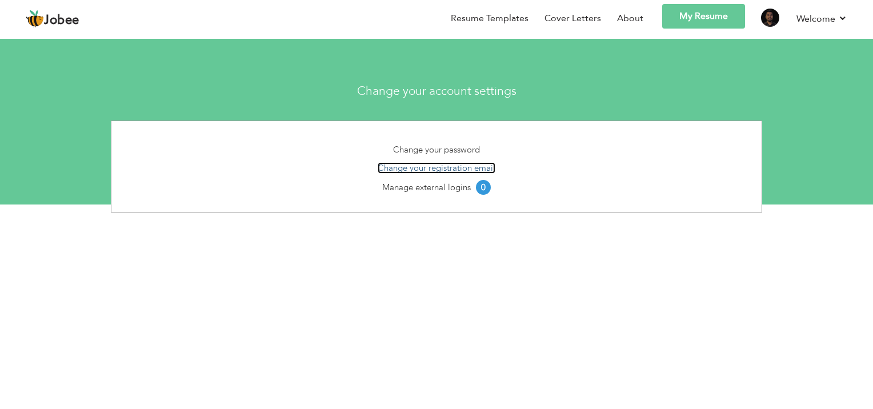
click at [440, 166] on link "Change your registration email" at bounding box center [437, 167] width 118 height 11
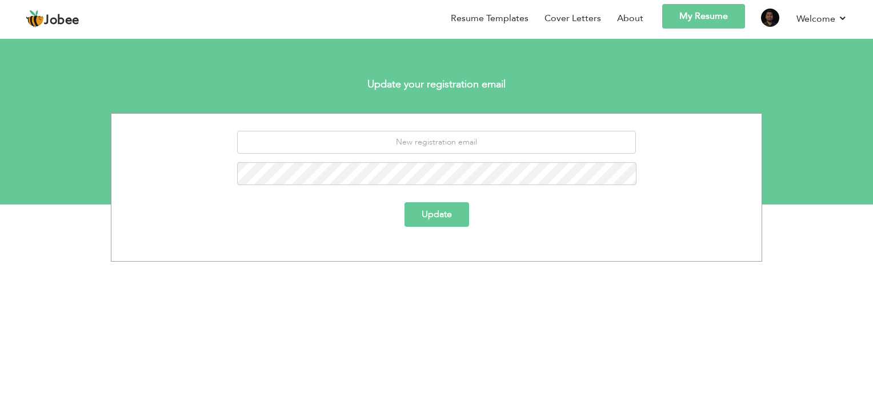
click at [375, 127] on div "Update" at bounding box center [437, 187] width 652 height 149
click at [368, 135] on input "email" at bounding box center [436, 142] width 399 height 23
type input "[EMAIL_ADDRESS][DOMAIN_NAME]"
click at [441, 210] on button "Update" at bounding box center [437, 214] width 65 height 25
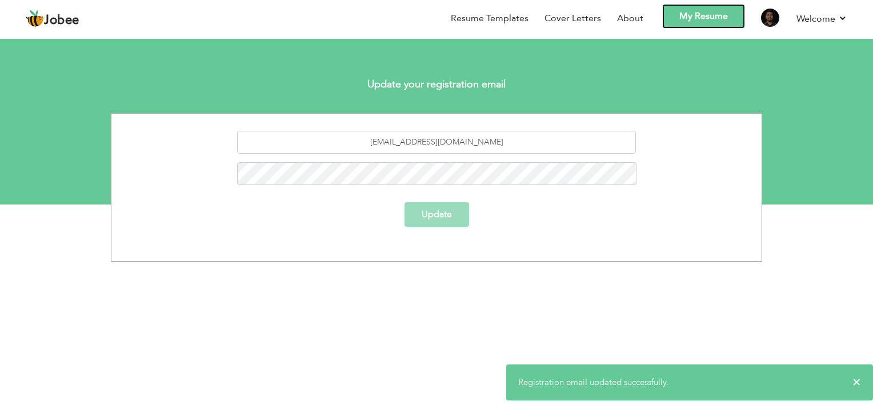
click at [690, 17] on link "My Resume" at bounding box center [703, 16] width 83 height 25
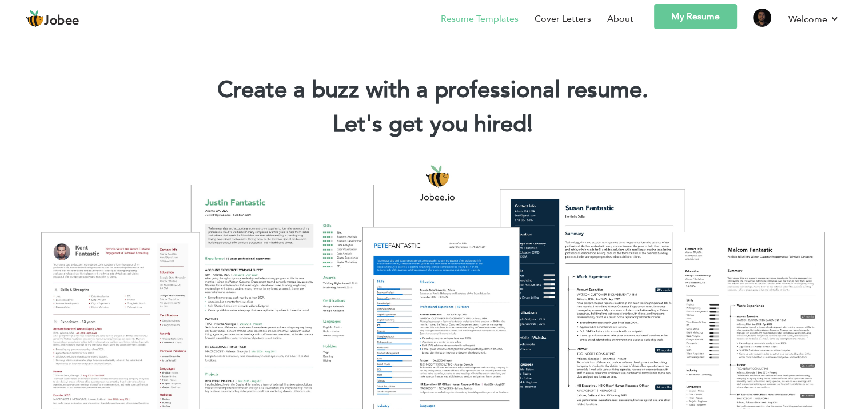
click at [490, 13] on link "Resume Templates" at bounding box center [480, 19] width 78 height 14
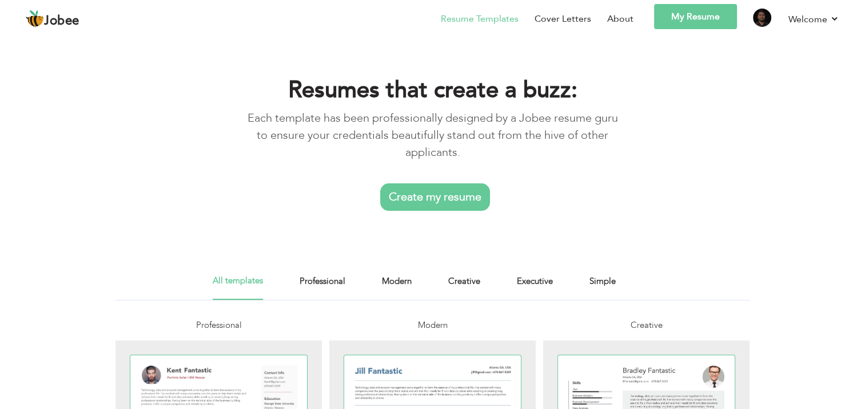
click at [709, 16] on link "My Resume" at bounding box center [695, 16] width 83 height 25
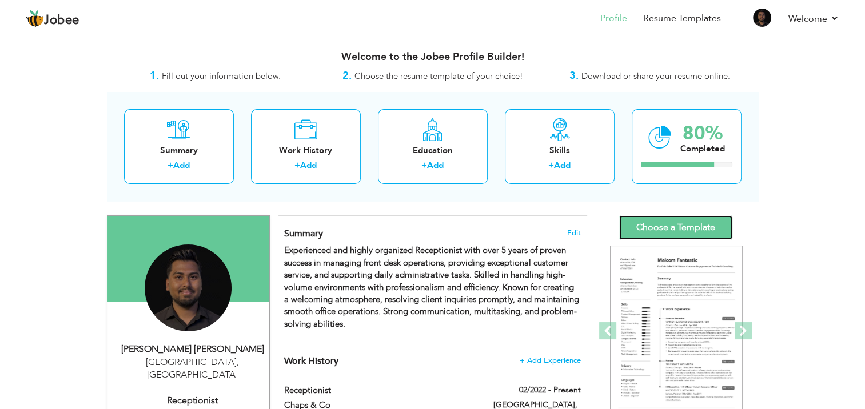
click at [634, 222] on link "Choose a Template" at bounding box center [675, 227] width 113 height 25
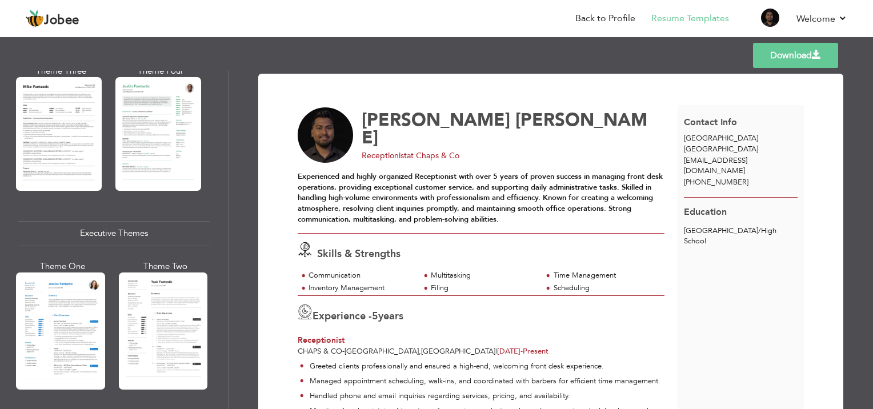
scroll to position [718, 0]
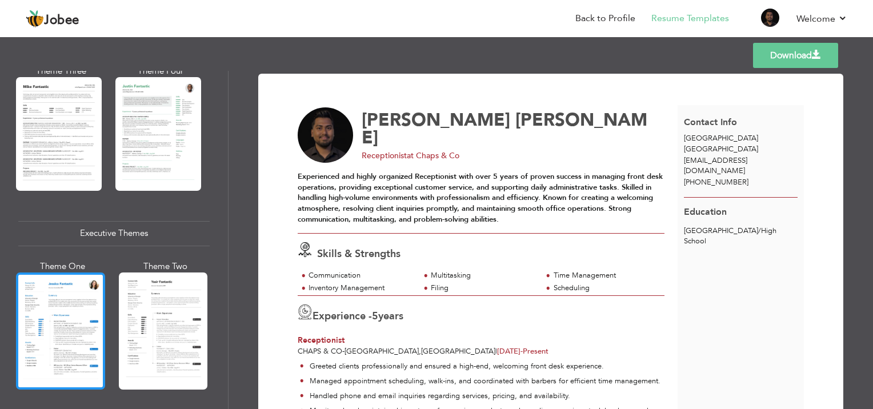
click at [65, 310] on div at bounding box center [60, 331] width 89 height 117
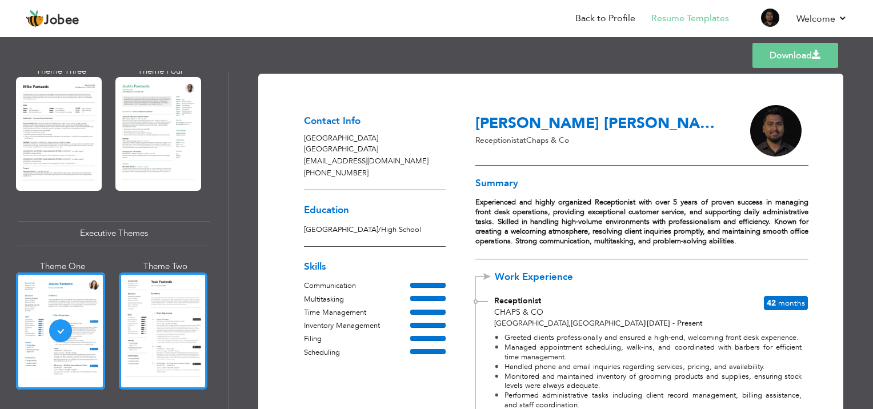
click at [161, 333] on div at bounding box center [163, 331] width 89 height 117
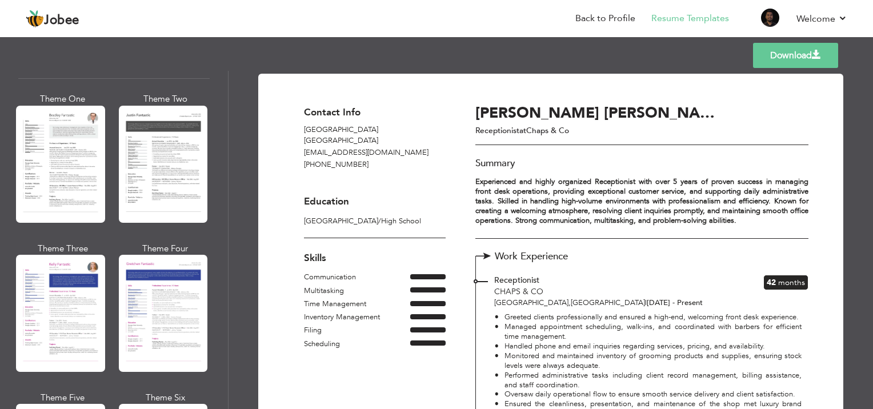
scroll to position [1384, 0]
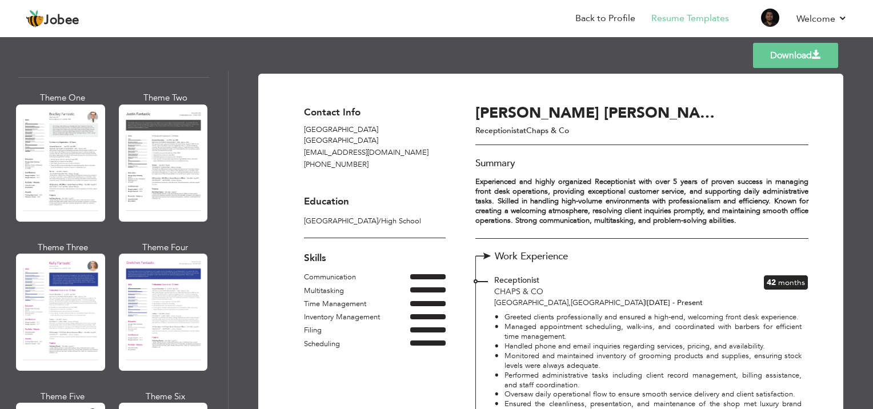
click at [161, 333] on div at bounding box center [163, 312] width 89 height 117
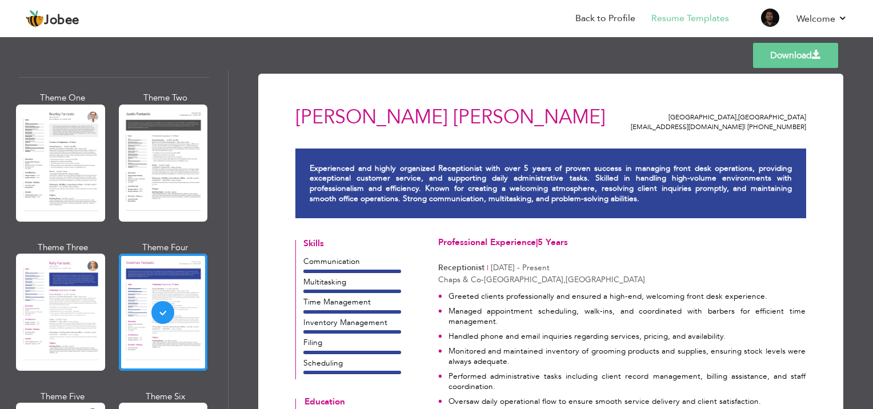
click at [55, 291] on div at bounding box center [60, 312] width 89 height 117
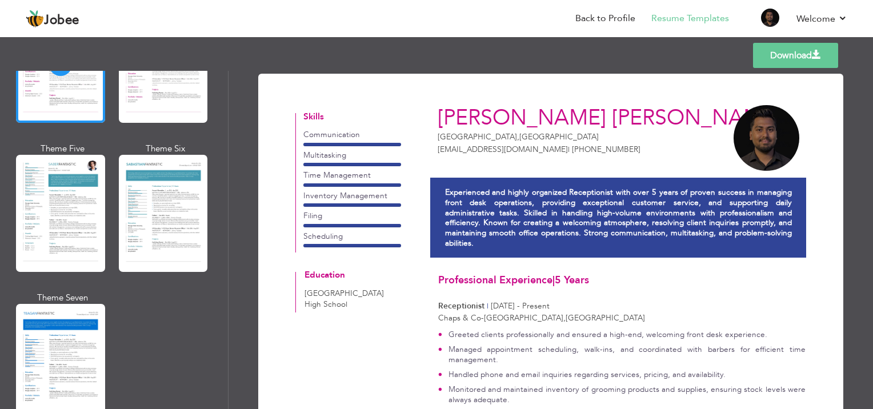
scroll to position [1632, 0]
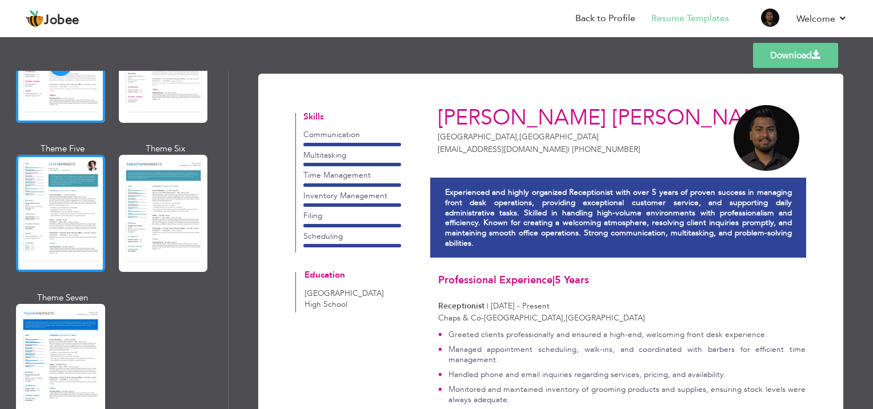
click at [89, 165] on div at bounding box center [60, 213] width 89 height 117
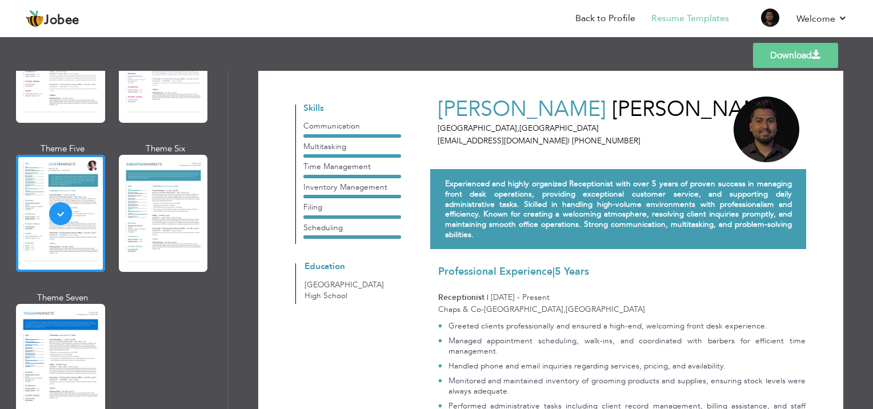
scroll to position [0, 0]
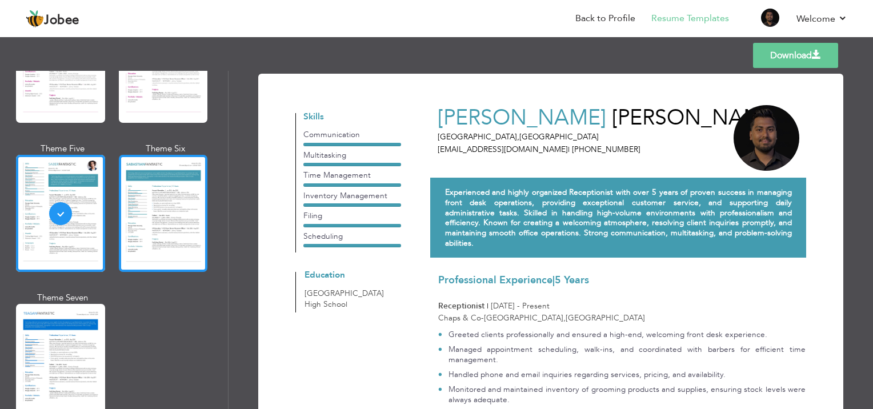
click at [201, 195] on div at bounding box center [163, 213] width 89 height 117
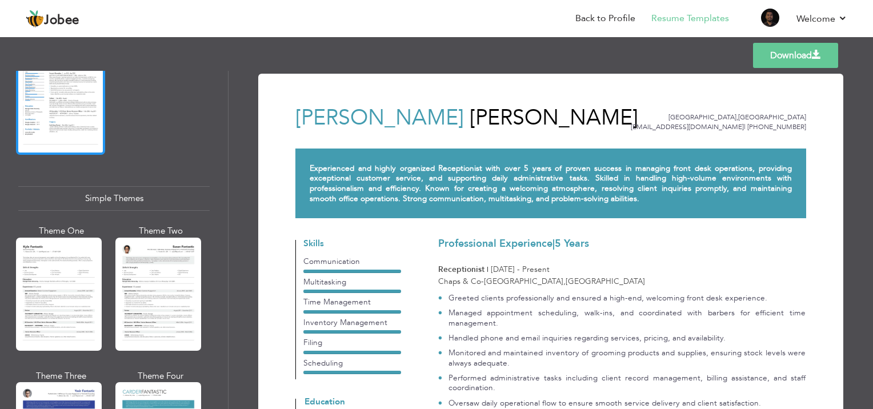
scroll to position [1993, 0]
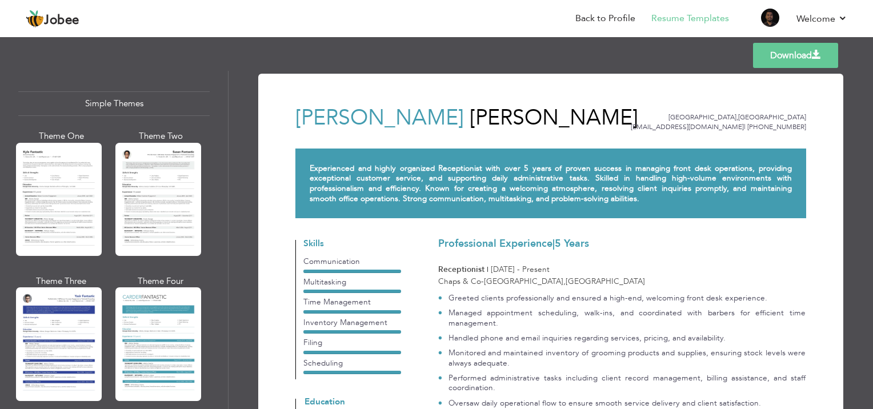
click at [66, 350] on div at bounding box center [59, 343] width 86 height 113
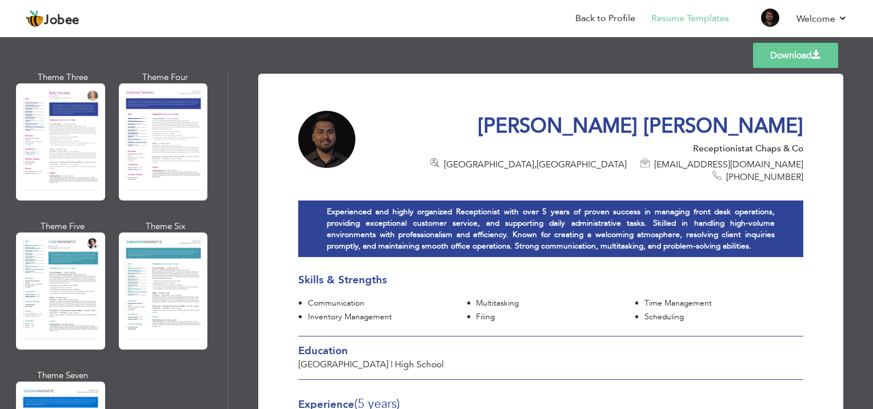
scroll to position [1440, 0]
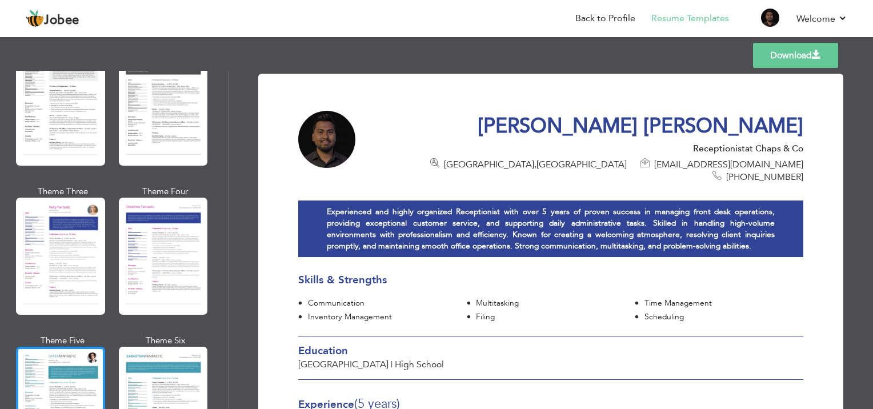
click at [102, 377] on div at bounding box center [60, 405] width 89 height 117
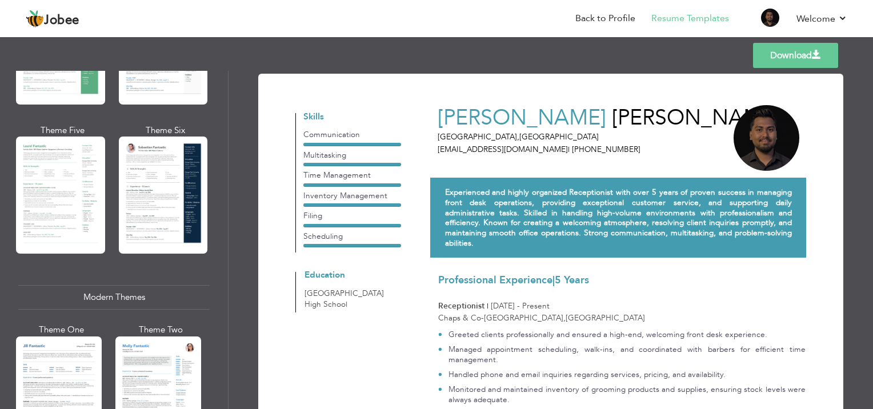
scroll to position [306, 0]
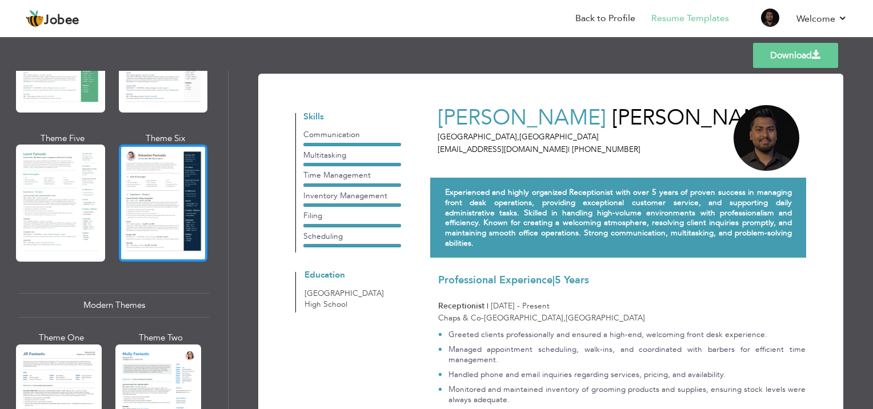
click at [130, 215] on div at bounding box center [163, 203] width 89 height 117
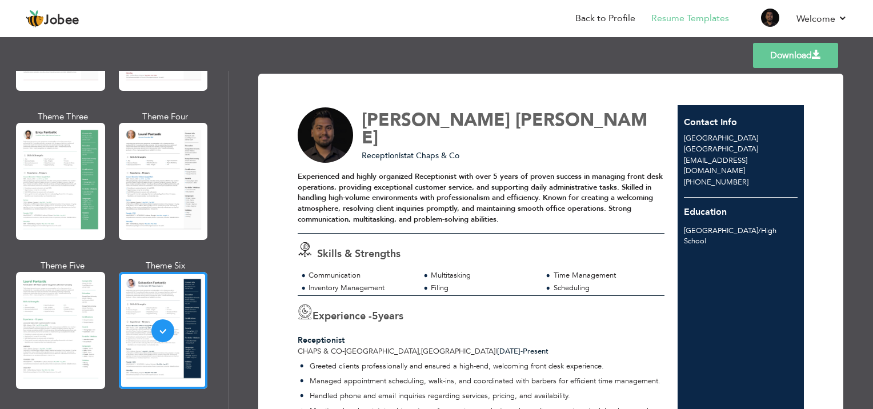
scroll to position [178, 0]
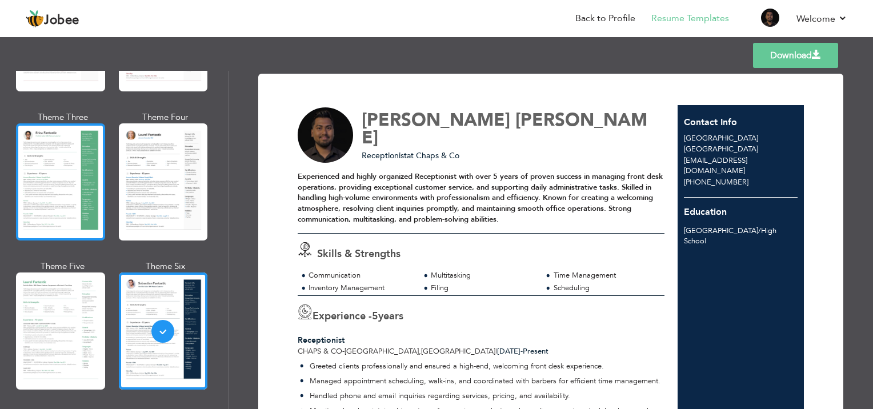
click at [83, 167] on div at bounding box center [60, 181] width 89 height 117
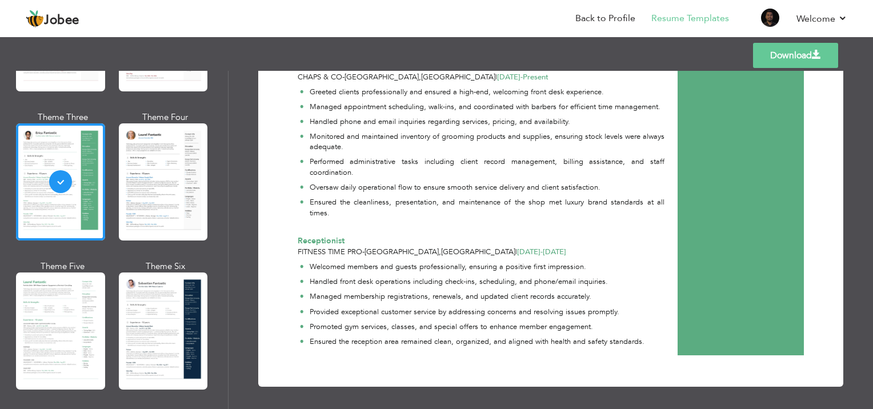
scroll to position [0, 0]
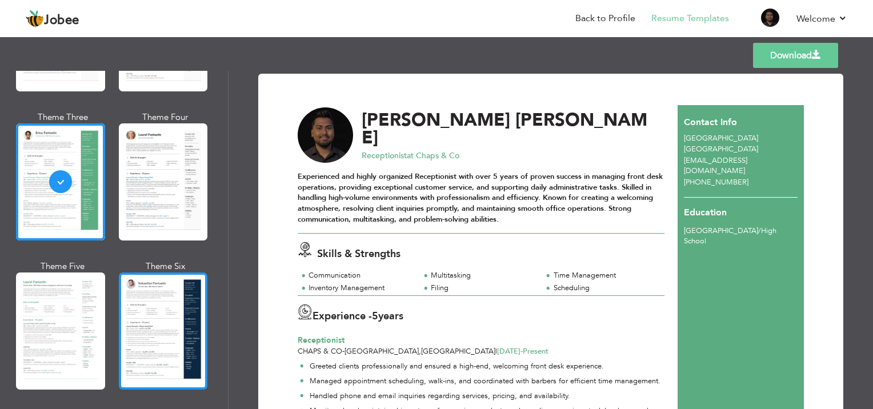
click at [198, 278] on div at bounding box center [163, 331] width 89 height 117
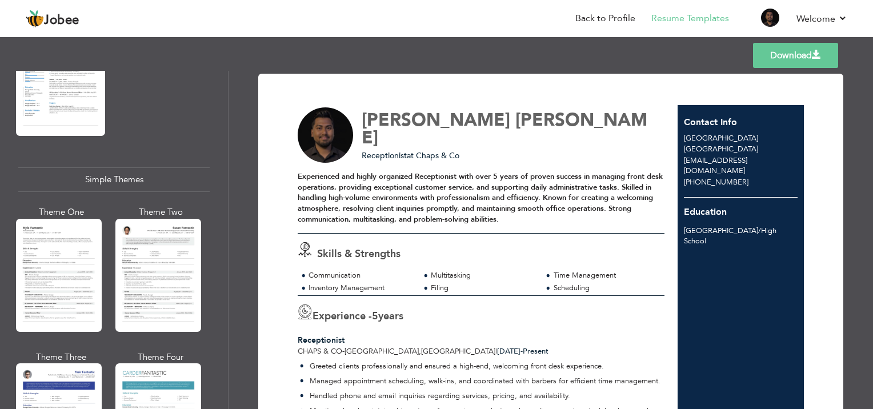
scroll to position [1993, 0]
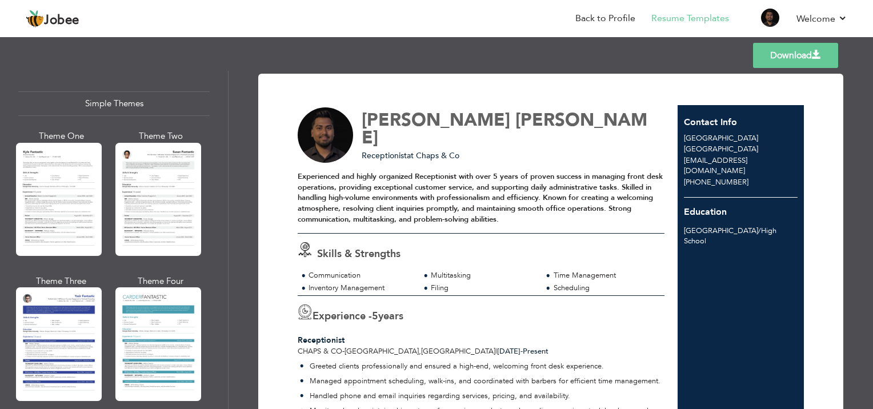
click at [787, 66] on link "Download" at bounding box center [795, 55] width 85 height 25
